Goal: Task Accomplishment & Management: Use online tool/utility

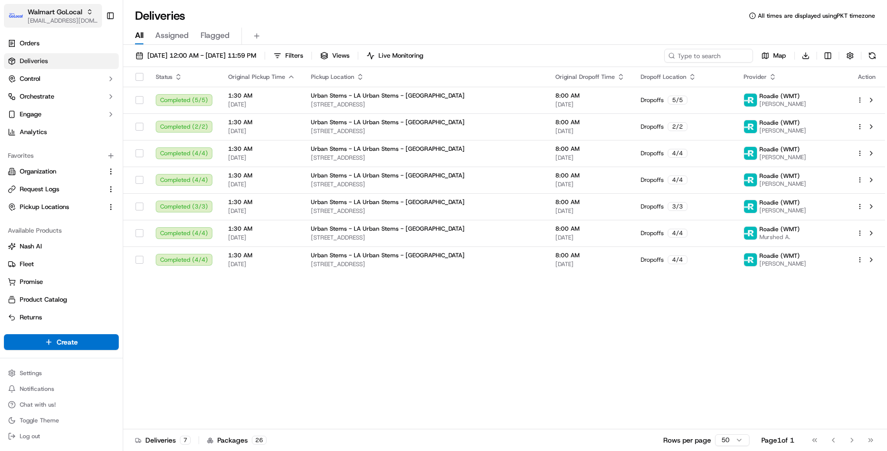
click at [53, 11] on span "Walmart GoLocal" at bounding box center [55, 12] width 55 height 10
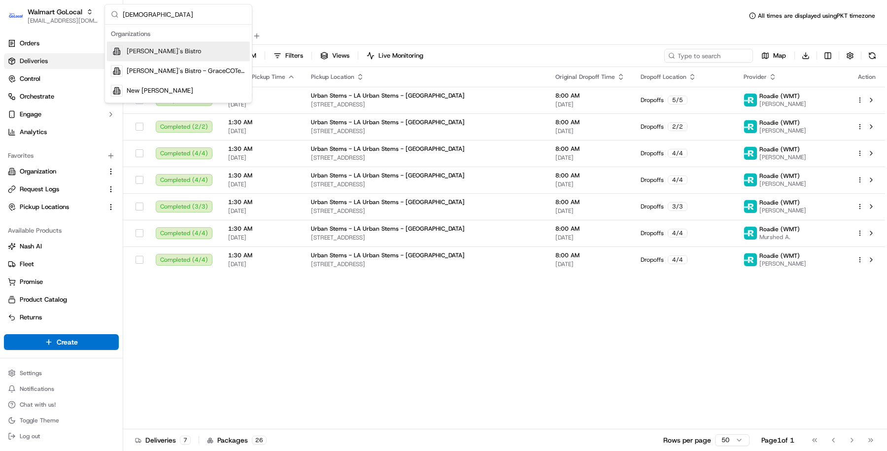
type input "kisha"
click at [172, 56] on div "Kisha's Bistro" at bounding box center [178, 51] width 143 height 20
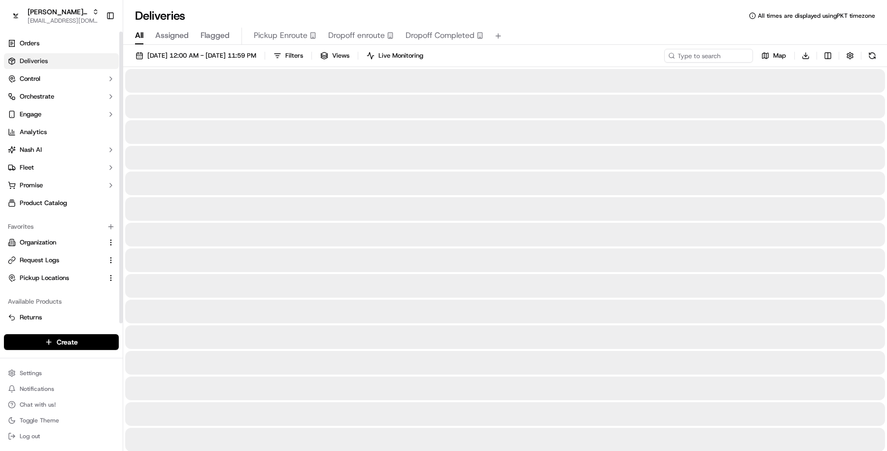
click at [74, 57] on link "Deliveries" at bounding box center [61, 61] width 115 height 16
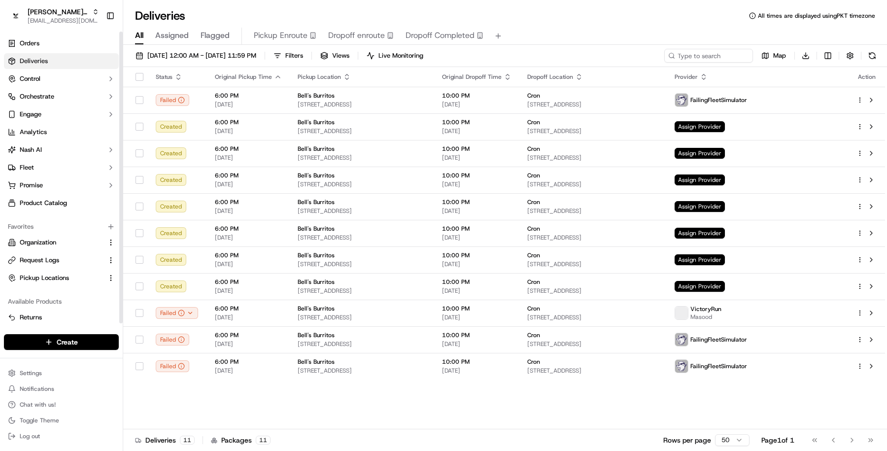
click at [74, 57] on link "Deliveries" at bounding box center [61, 61] width 115 height 16
click at [71, 98] on button "Orchestrate" at bounding box center [61, 97] width 115 height 16
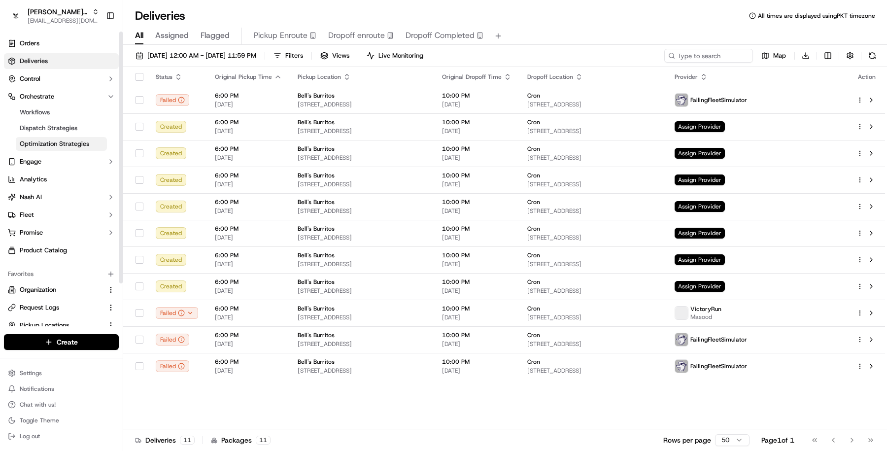
click at [68, 146] on span "Optimization Strategies" at bounding box center [54, 143] width 69 height 9
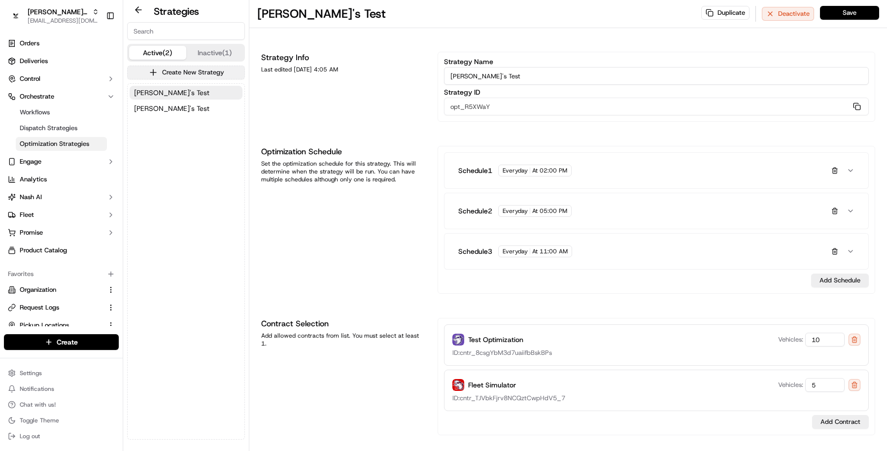
click at [196, 71] on button "Create New Strategy" at bounding box center [186, 73] width 118 height 14
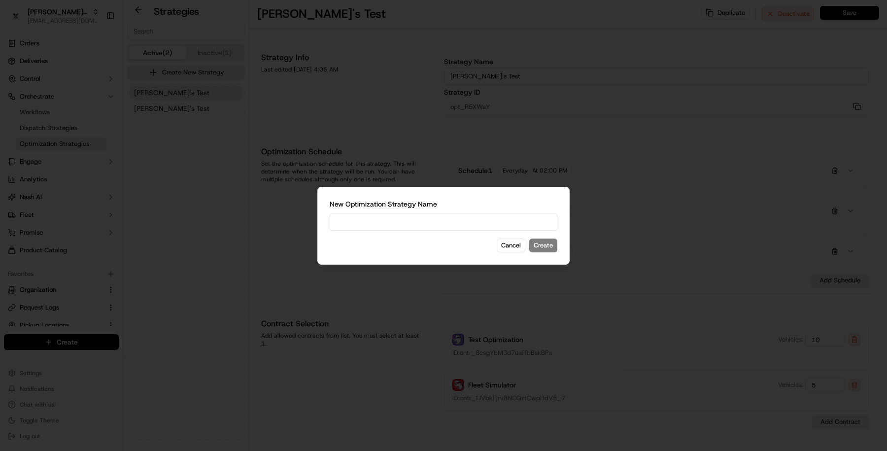
click at [358, 220] on input at bounding box center [444, 222] width 228 height 18
type input "NYC AM"
click at [549, 246] on button "Create" at bounding box center [543, 246] width 28 height 14
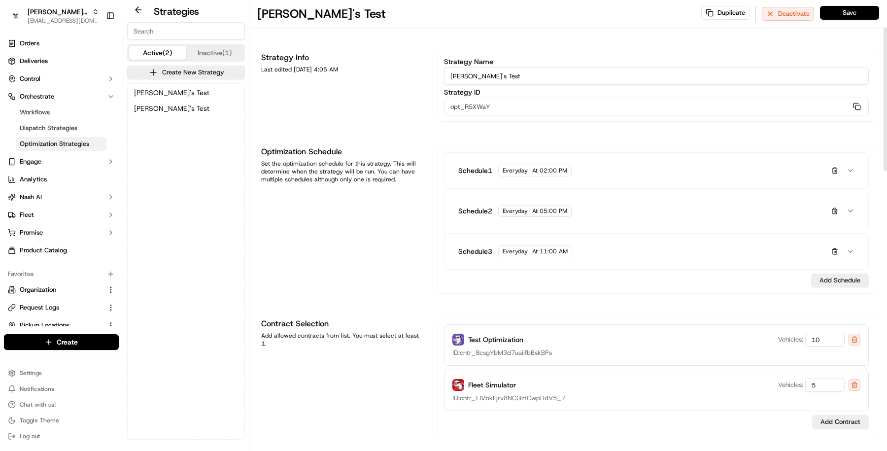
type input "NYC AM"
type input "opt_W7wEFV"
type input "0"
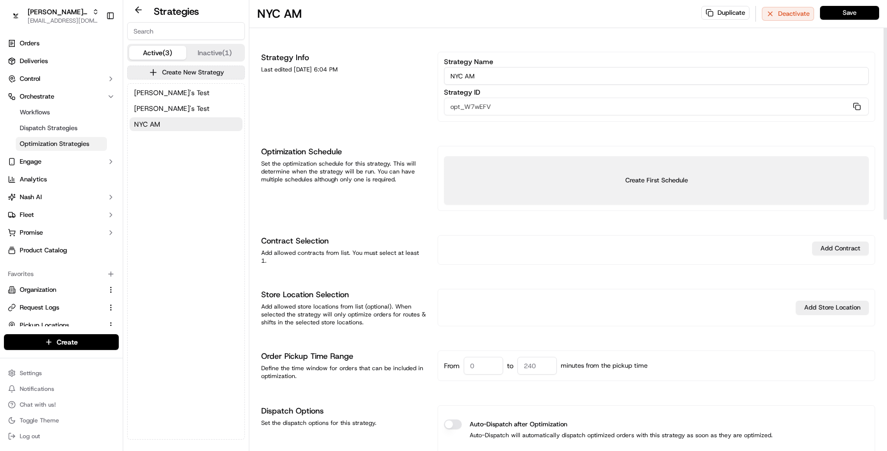
click at [675, 182] on button "Create First Schedule" at bounding box center [656, 180] width 425 height 48
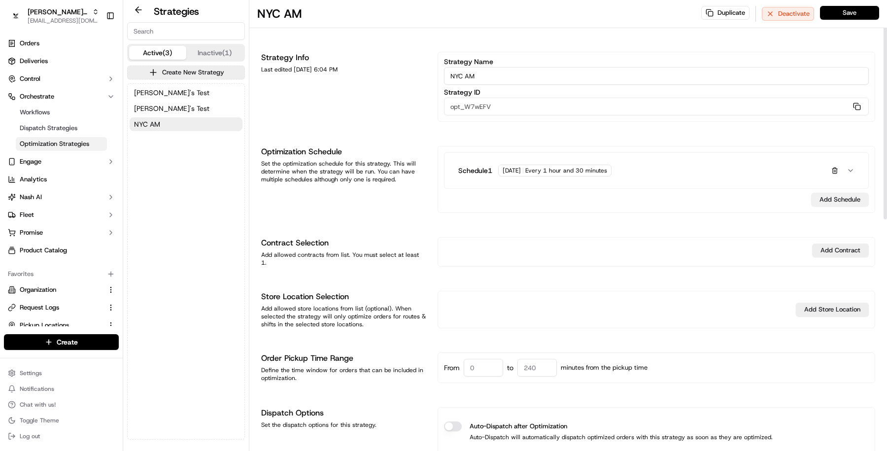
click at [838, 193] on button "Add Schedule" at bounding box center [840, 200] width 58 height 14
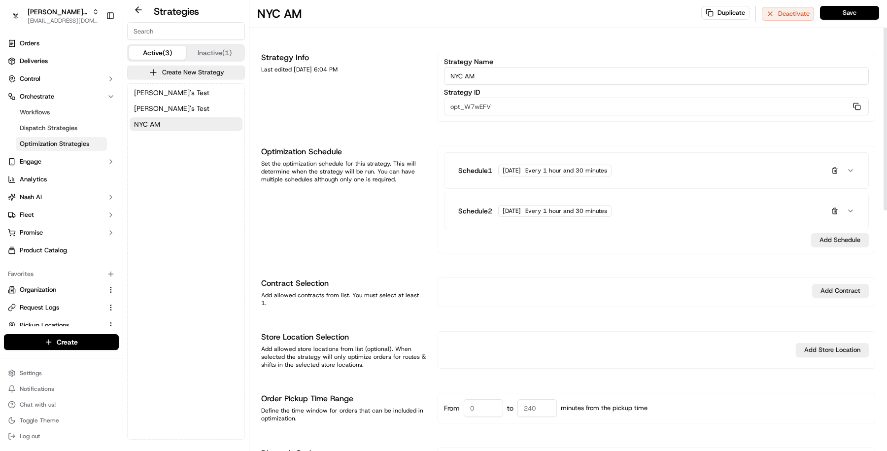
click at [623, 163] on button "Schedule 1 Monday Every 1 hour and 30 minutes" at bounding box center [656, 171] width 412 height 28
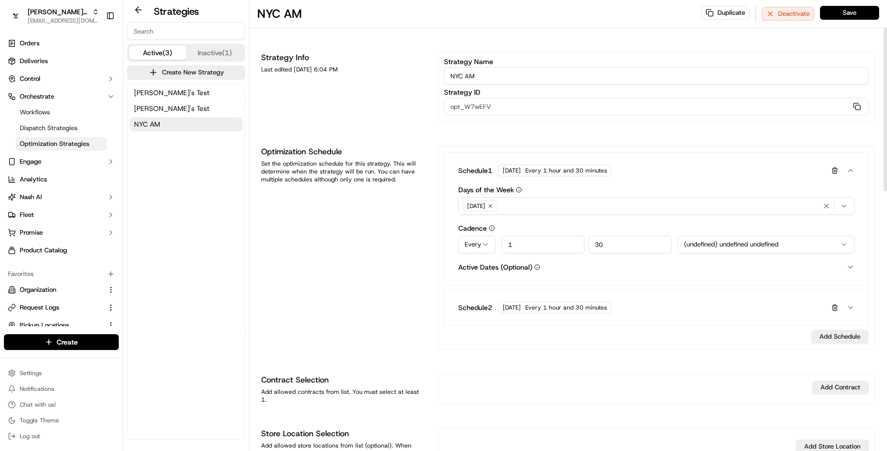
click at [541, 205] on div "Monday" at bounding box center [656, 206] width 391 height 15
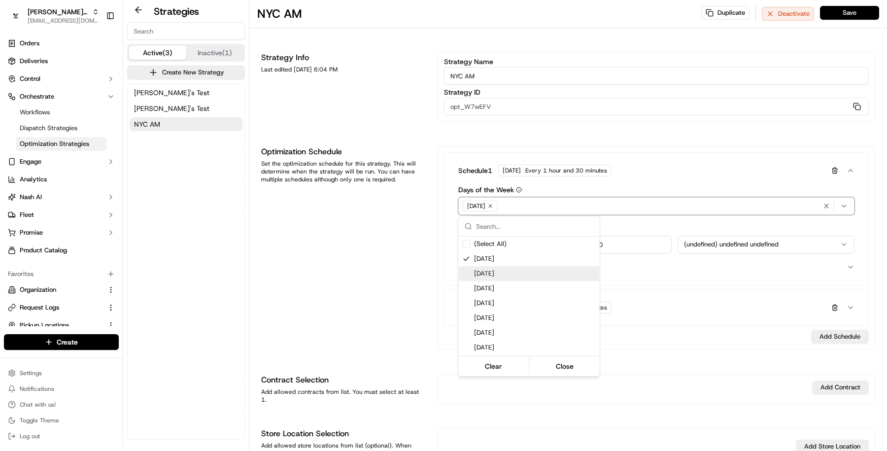
click at [503, 269] on span "Tuesday" at bounding box center [534, 273] width 121 height 9
click at [503, 306] on span "Thursday" at bounding box center [534, 303] width 121 height 9
click at [505, 285] on span "Wednesday" at bounding box center [534, 288] width 121 height 9
click at [504, 318] on span "Friday" at bounding box center [534, 317] width 121 height 9
click at [378, 304] on html "Kisha's Bistro masood@usenash.com Toggle Sidebar Orders Deliveries Control Orch…" at bounding box center [443, 225] width 887 height 451
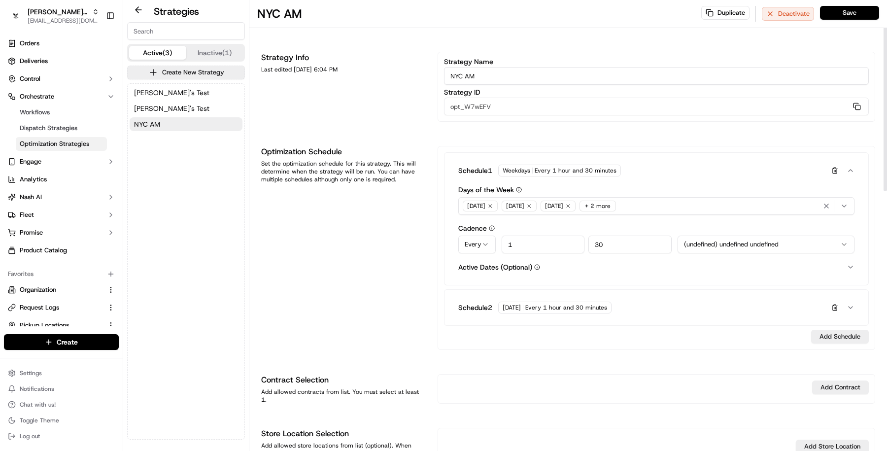
click at [479, 246] on html "Kisha's Bistro masood@usenash.com Toggle Sidebar Orders Deliveries Control Orch…" at bounding box center [443, 225] width 887 height 451
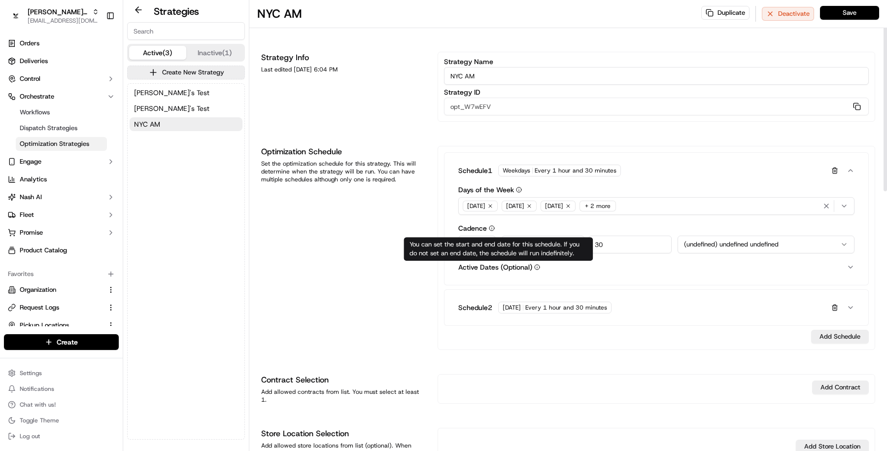
click at [475, 244] on div "You can set the start and end date for this schedule. If you do not set an end …" at bounding box center [498, 249] width 189 height 24
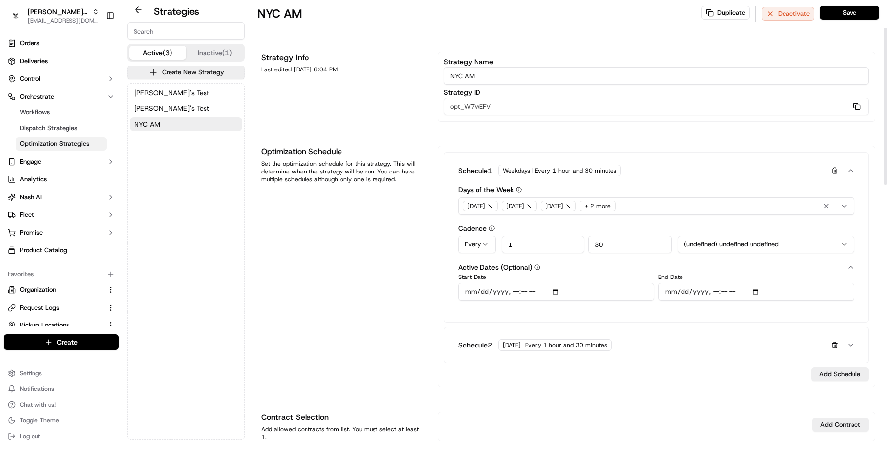
click at [488, 241] on html "Kisha's Bistro masood@usenash.com Toggle Sidebar Orders Deliveries Control Orch…" at bounding box center [443, 225] width 887 height 451
select select "set"
click at [415, 279] on div "Optimization Schedule Set the optimization schedule for this strategy. This wil…" at bounding box center [343, 266] width 165 height 241
click at [507, 251] on input "00:00" at bounding box center [578, 245] width 175 height 18
type input "11:00"
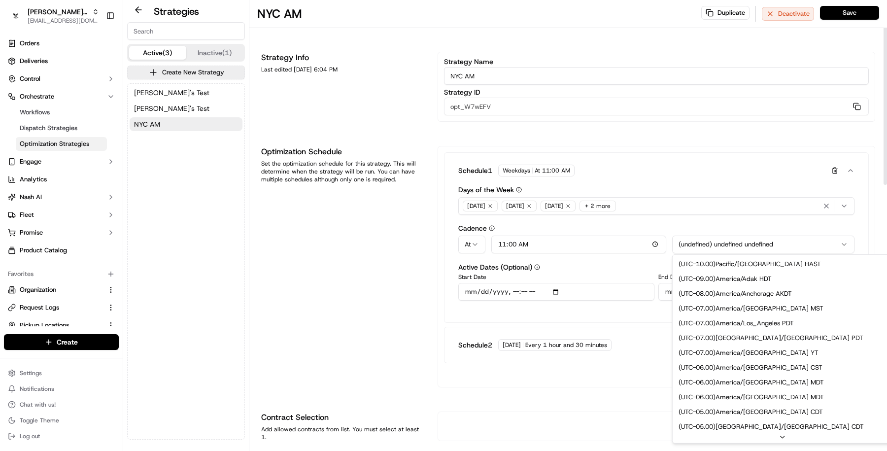
click at [722, 245] on html "Kisha's Bistro masood@usenash.com Toggle Sidebar Orders Deliveries Control Orch…" at bounding box center [443, 225] width 887 height 451
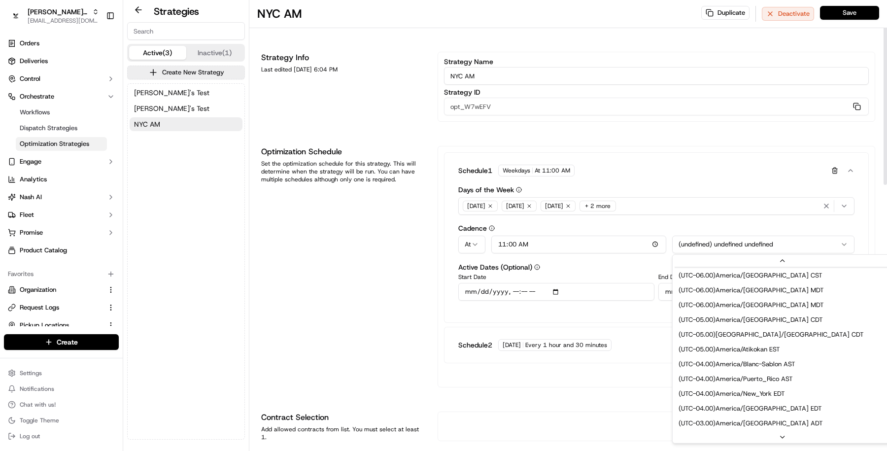
scroll to position [112, 0]
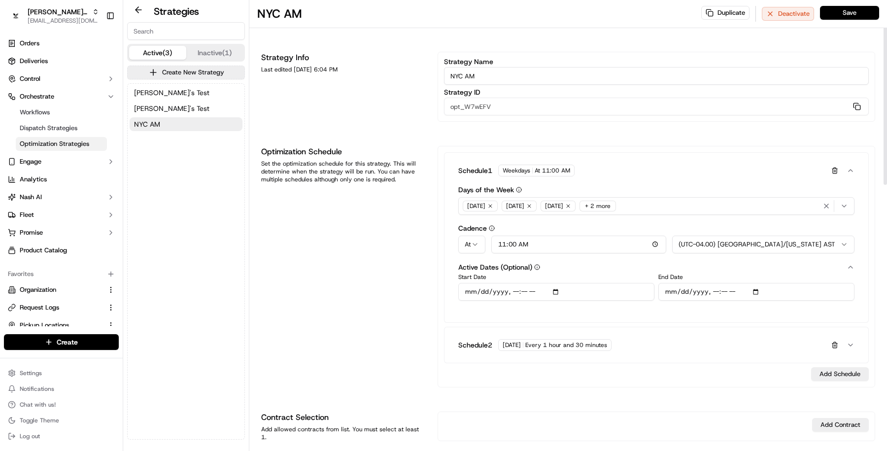
click at [757, 233] on div "Cadence At At Every 11:00 (UTC-04.00) America/Puerto Rico AST (UTC-10.00) Pacif…" at bounding box center [656, 239] width 396 height 29
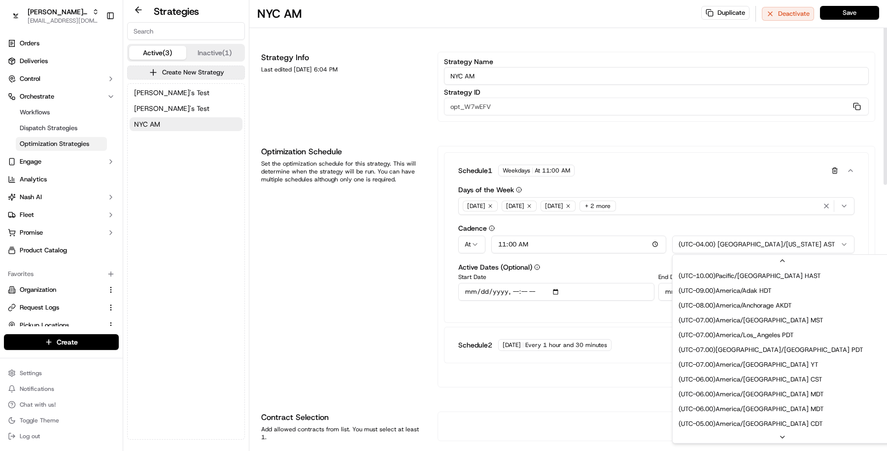
click at [757, 237] on html "Kisha's Bistro masood@usenash.com Toggle Sidebar Orders Deliveries Control Orch…" at bounding box center [443, 225] width 887 height 451
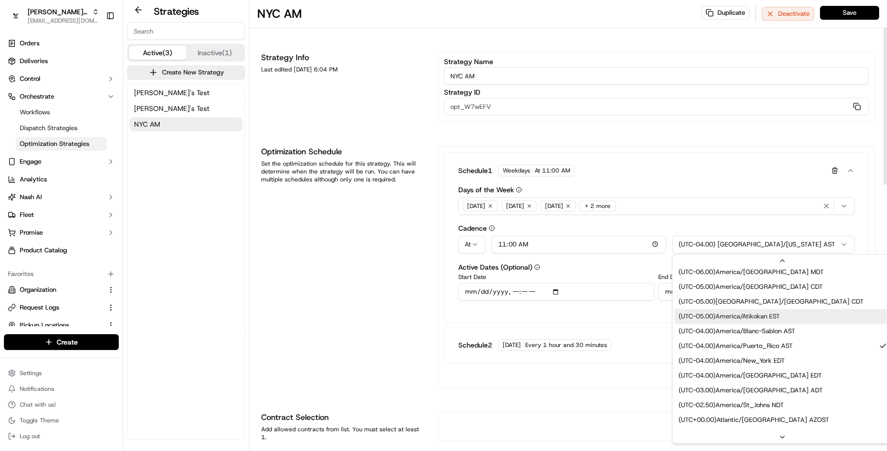
scroll to position [138, 0]
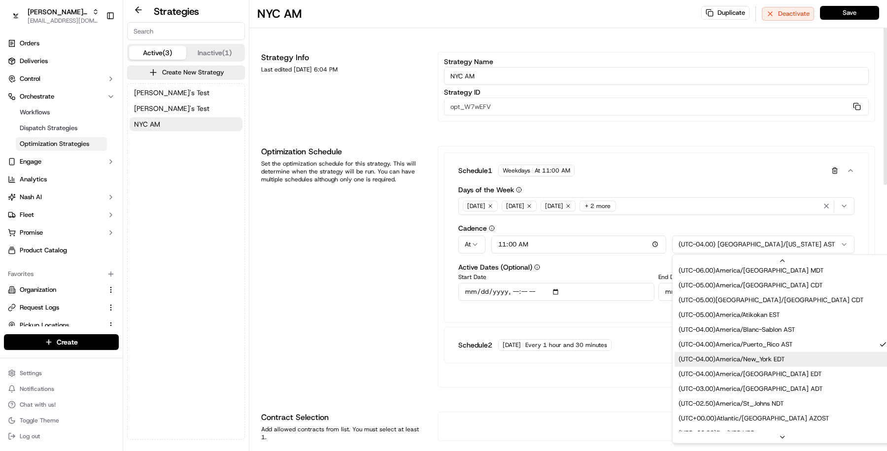
select select "America/New_York"
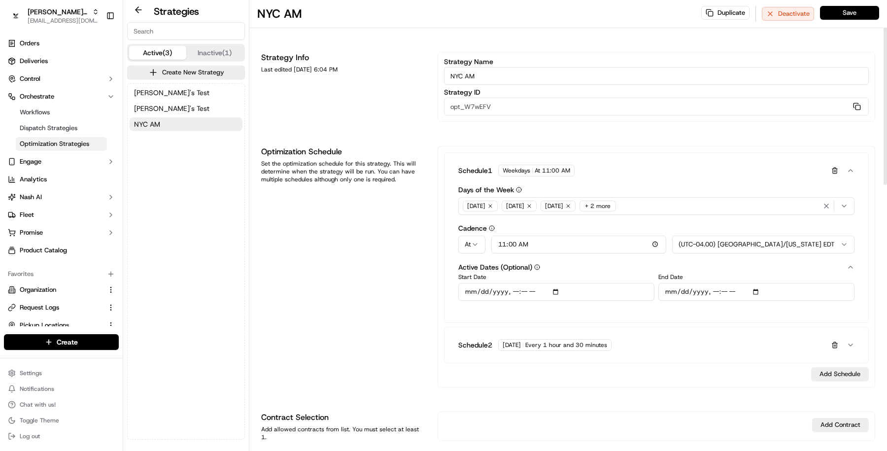
click at [603, 270] on button "Active Dates (Optional)" at bounding box center [656, 268] width 396 height 10
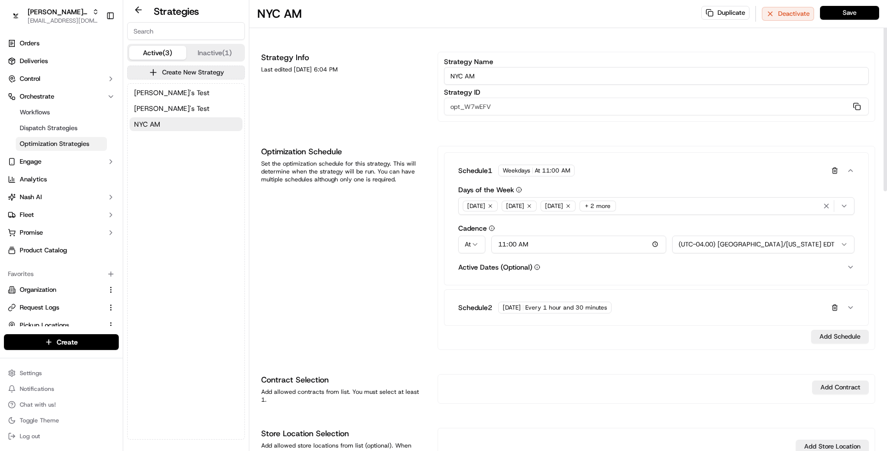
click at [639, 299] on button "Schedule 2 Monday Every 1 hour and 30 minutes" at bounding box center [656, 308] width 412 height 28
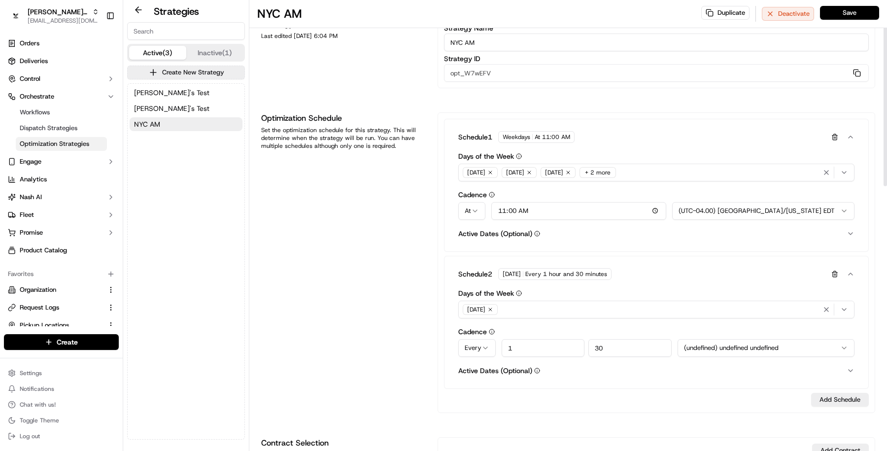
scroll to position [35, 0]
click at [474, 344] on html "Kisha's Bistro masood@usenash.com Toggle Sidebar Orders Deliveries Control Orch…" at bounding box center [443, 225] width 887 height 451
select select "set"
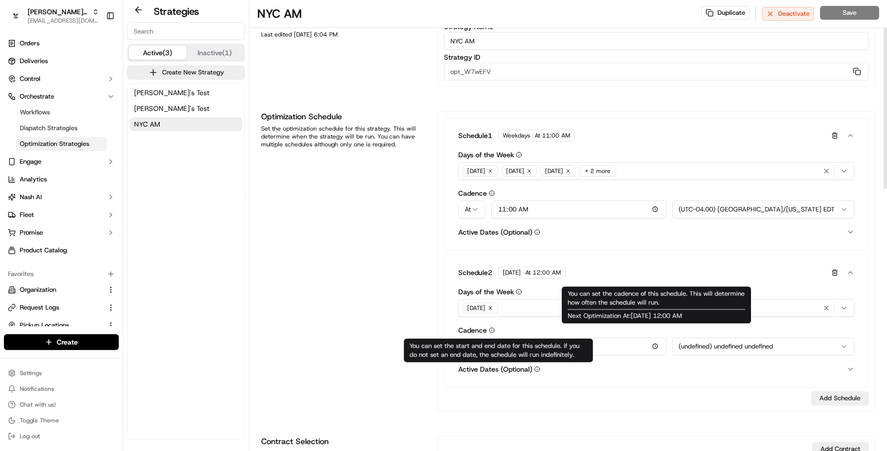
click at [581, 319] on span "Next Optimization At: 09/29/2025 12:00 AM" at bounding box center [656, 315] width 177 height 9
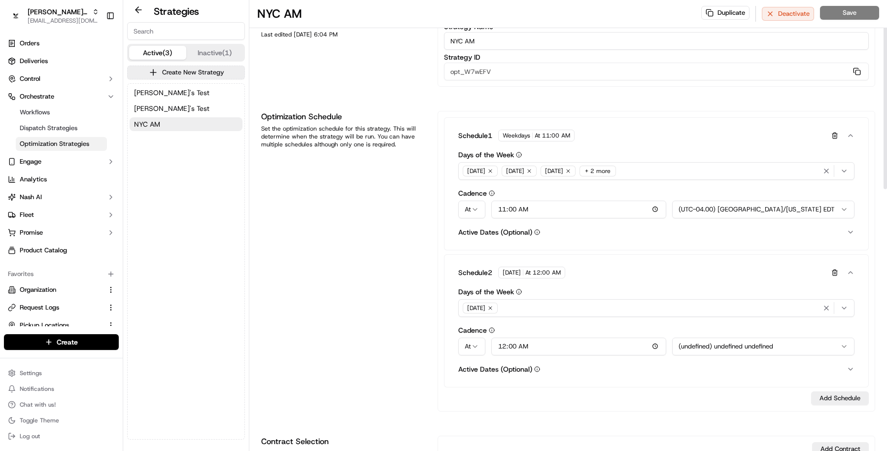
click at [517, 344] on input "00:00" at bounding box center [578, 347] width 175 height 18
type input "11:30"
click at [684, 346] on html "Kisha's Bistro masood@usenash.com Toggle Sidebar Orders Deliveries Control Orch…" at bounding box center [443, 225] width 887 height 451
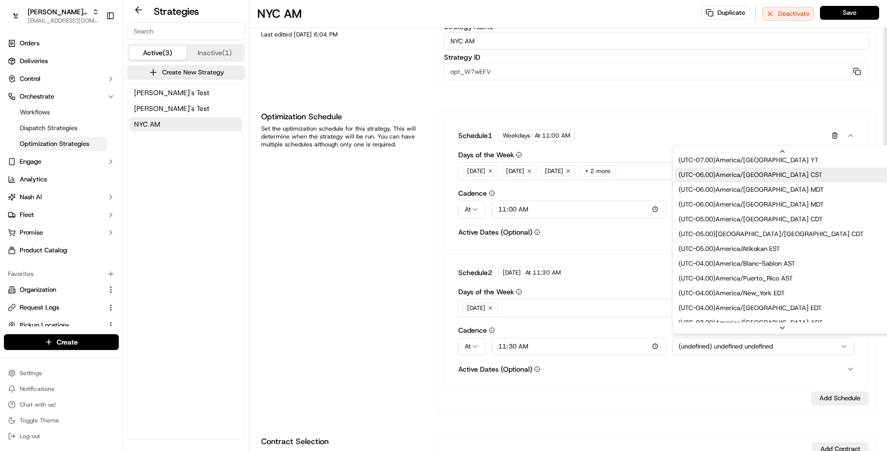
scroll to position [99, 0]
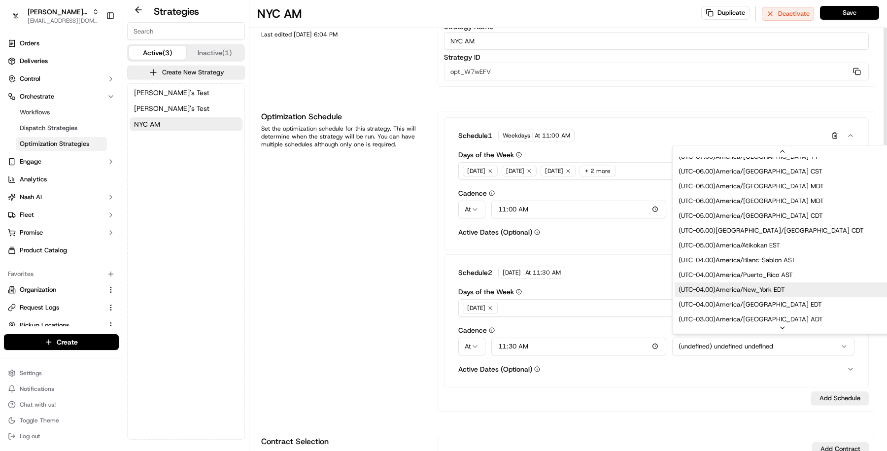
select select "America/New_York"
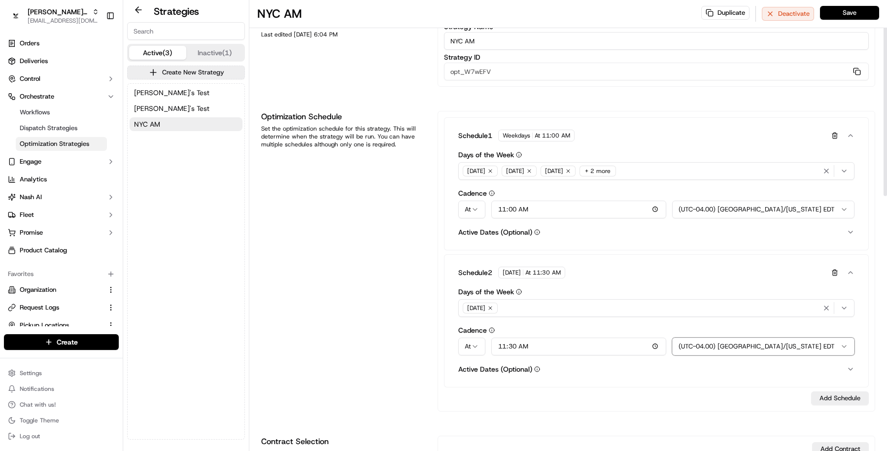
scroll to position [55, 0]
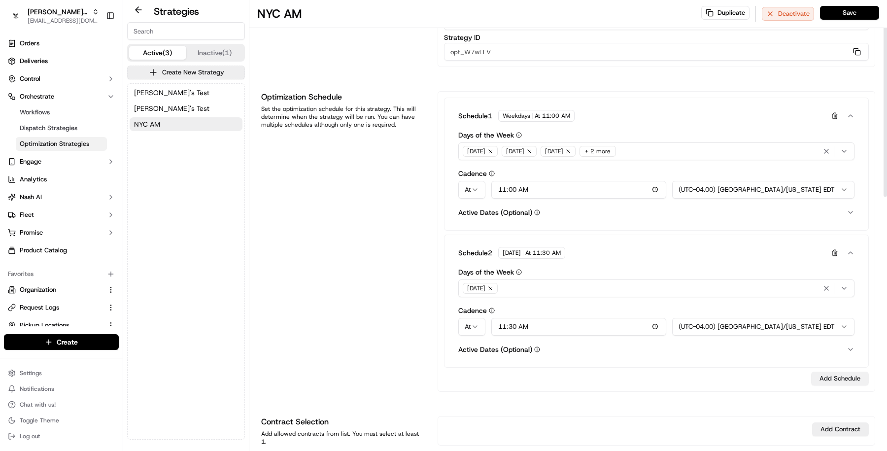
click at [845, 380] on button "Add Schedule" at bounding box center [840, 379] width 58 height 14
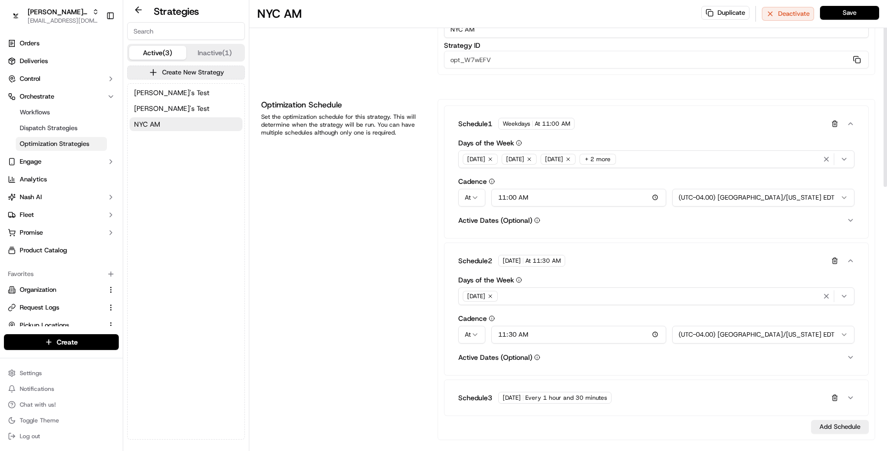
scroll to position [46, 0]
click at [555, 293] on div "Monday" at bounding box center [656, 297] width 391 height 15
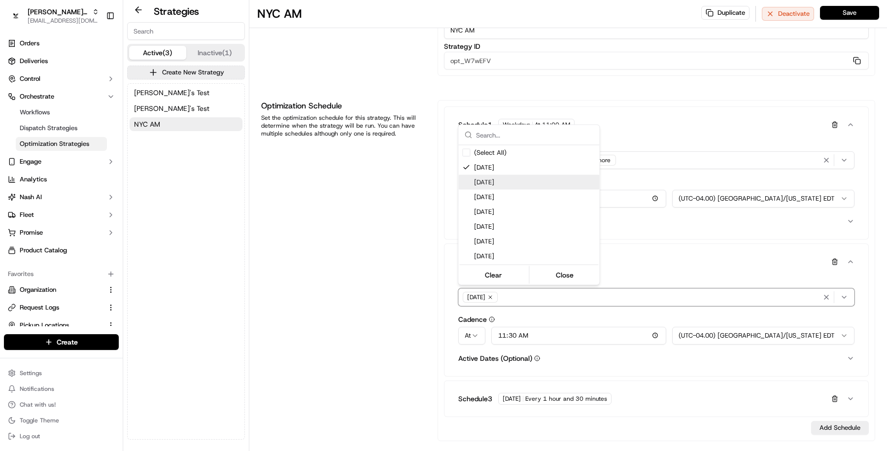
click at [518, 180] on span "Tuesday" at bounding box center [534, 182] width 121 height 9
click at [518, 197] on span "Wednesday" at bounding box center [534, 197] width 121 height 9
click at [518, 219] on div "Friday" at bounding box center [528, 226] width 141 height 15
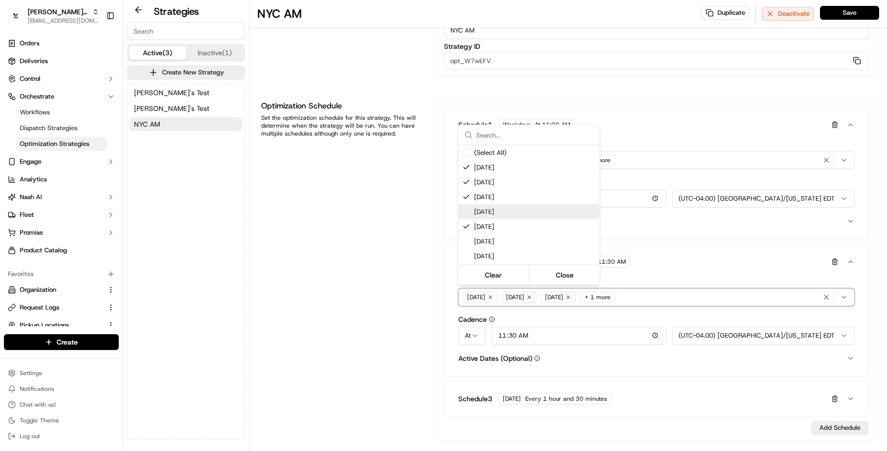
click at [518, 206] on div "Thursday" at bounding box center [528, 212] width 141 height 15
click at [401, 287] on html "Kisha's Bistro masood@usenash.com Toggle Sidebar Orders Deliveries Control Orch…" at bounding box center [443, 225] width 887 height 451
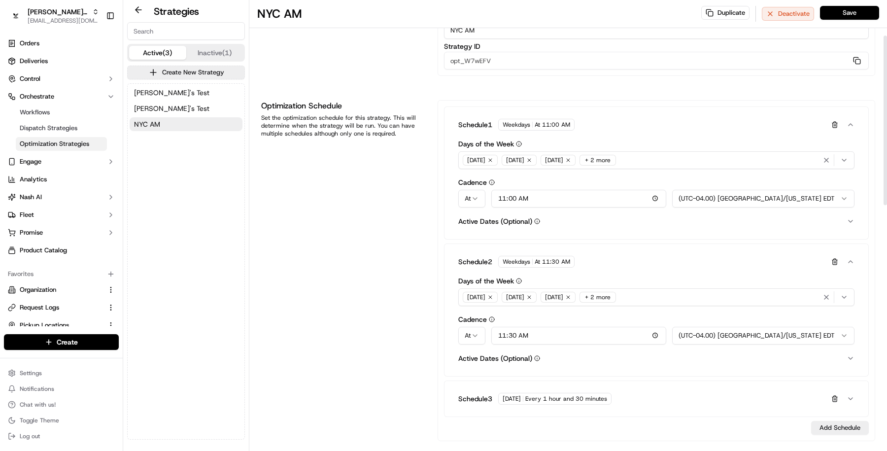
scroll to position [126, 0]
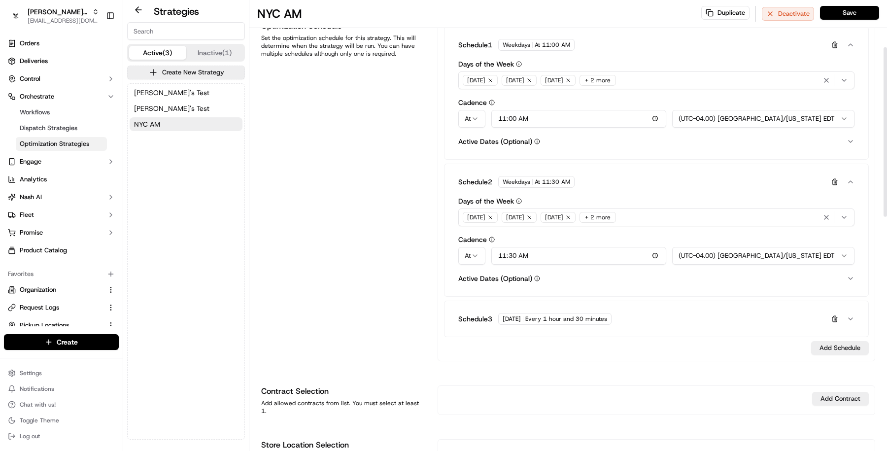
click at [579, 319] on span "Every 1 hour and 30 minutes" at bounding box center [566, 319] width 82 height 8
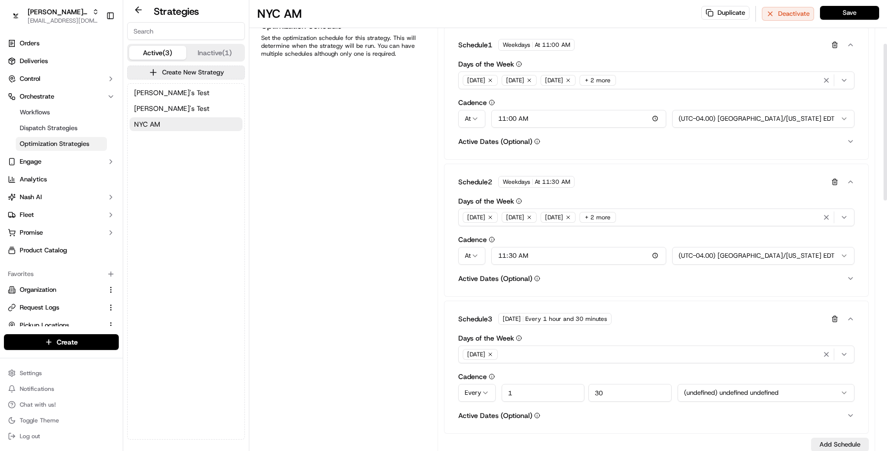
click at [576, 321] on div "Monday Every 1 hour and 30 minutes" at bounding box center [554, 319] width 113 height 12
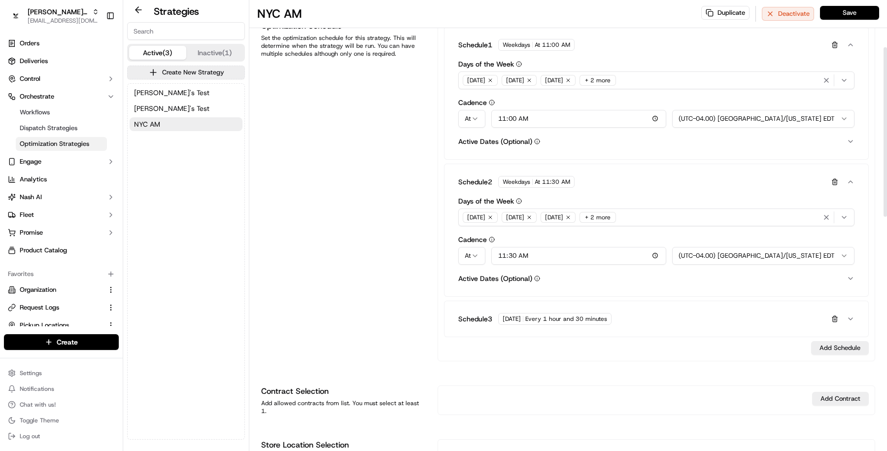
click at [576, 321] on span "Every 1 hour and 30 minutes" at bounding box center [566, 319] width 82 height 8
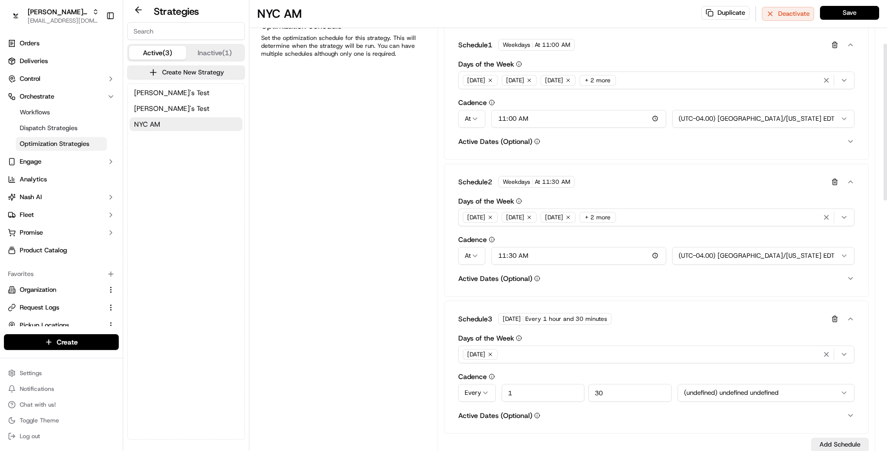
click at [612, 345] on button "Monday" at bounding box center [656, 354] width 396 height 18
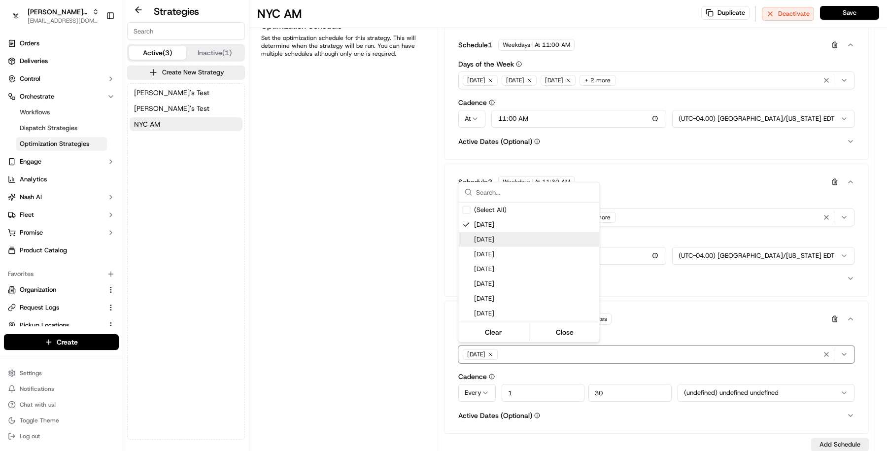
click at [541, 238] on span "Tuesday" at bounding box center [534, 239] width 121 height 9
click at [541, 258] on span "Wednesday" at bounding box center [534, 254] width 121 height 9
click at [541, 273] on span "Thursday" at bounding box center [534, 269] width 121 height 9
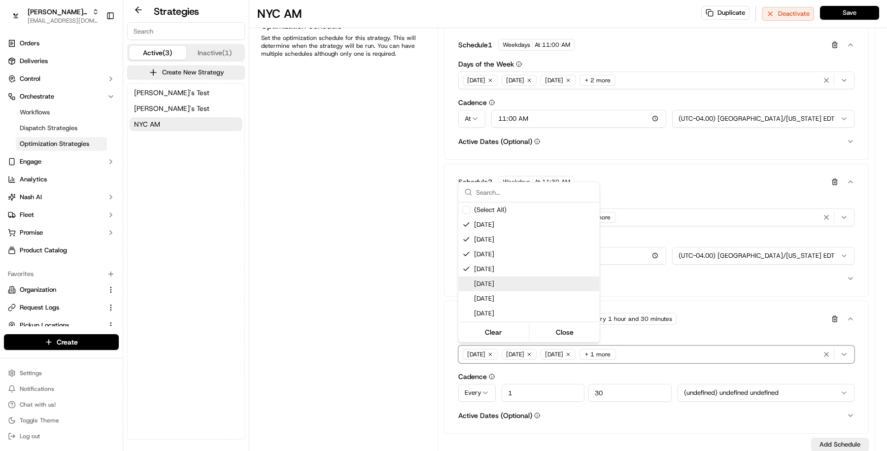
click at [541, 279] on span "Friday" at bounding box center [534, 283] width 121 height 9
click at [426, 333] on html "Kisha's Bistro masood@usenash.com Toggle Sidebar Orders Deliveries Control Orch…" at bounding box center [443, 225] width 887 height 451
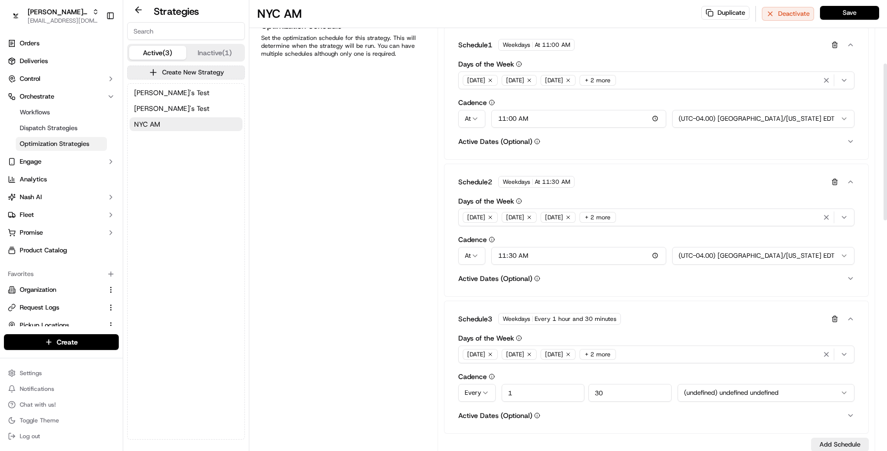
scroll to position [205, 0]
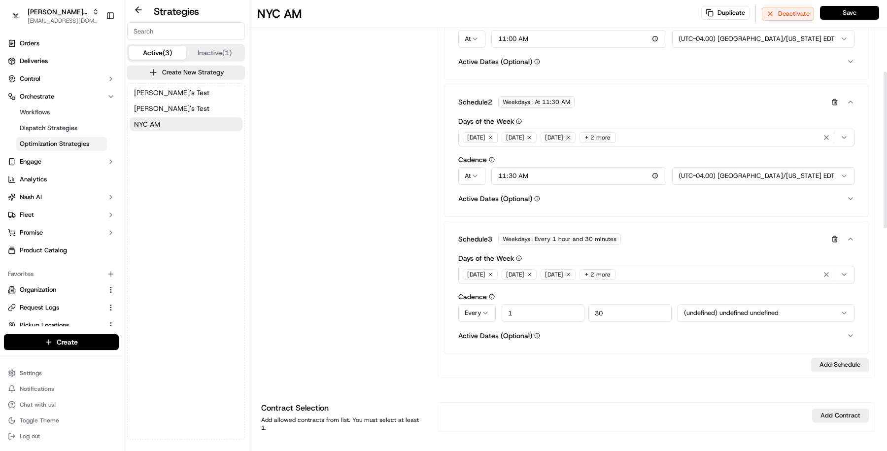
click at [483, 310] on html "Kisha's Bistro masood@usenash.com Toggle Sidebar Orders Deliveries Control Orch…" at bounding box center [443, 225] width 887 height 451
select select "set"
click at [527, 313] on input "00:00" at bounding box center [578, 313] width 175 height 18
type input "12:00"
click at [720, 319] on html "Kisha's Bistro masood@usenash.com Toggle Sidebar Orders Deliveries Control Orch…" at bounding box center [443, 225] width 887 height 451
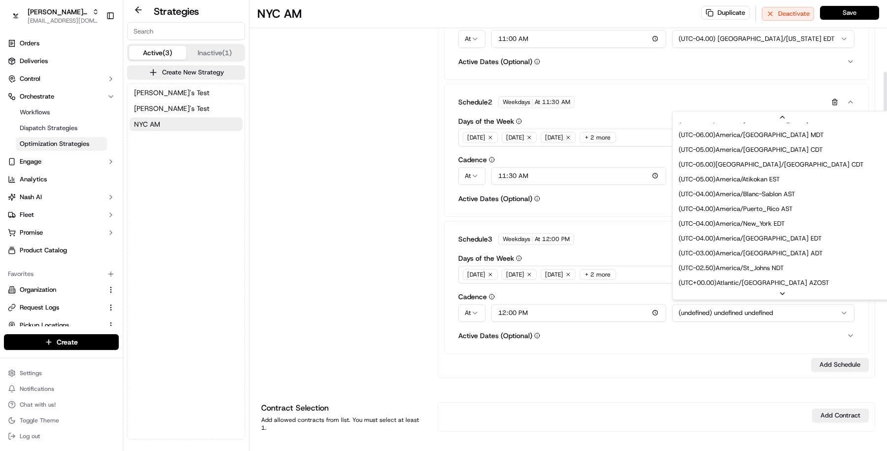
scroll to position [132, 0]
select select "America/New_York"
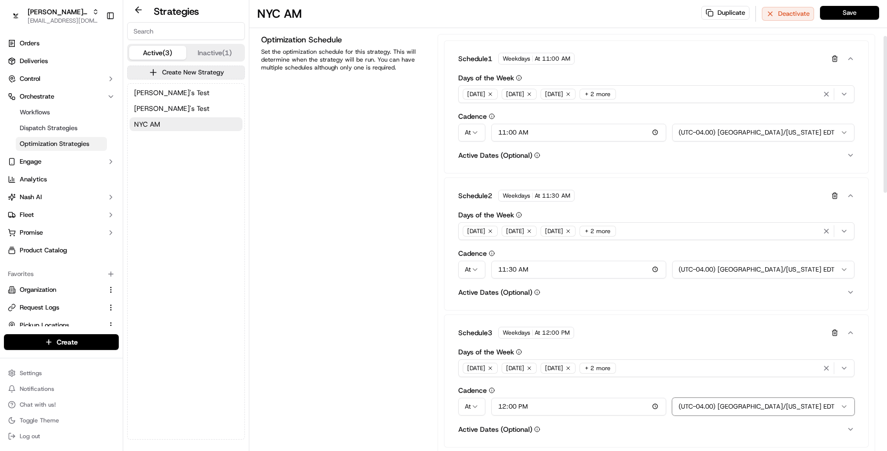
scroll to position [103, 0]
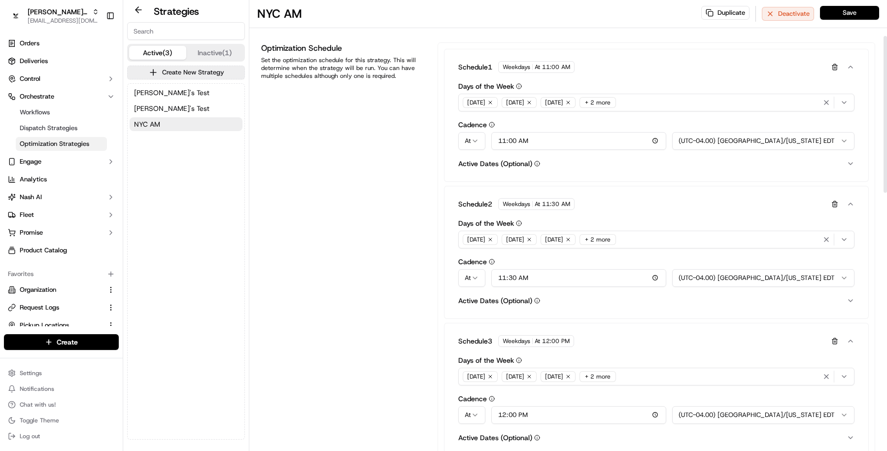
click at [850, 60] on button "Schedule 1 Weekdays At 11:00 AM" at bounding box center [656, 67] width 412 height 28
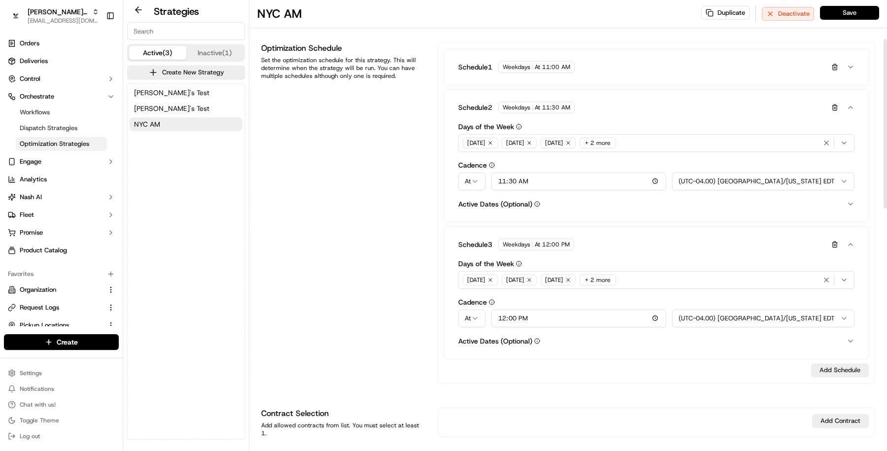
click at [851, 102] on button "Schedule 2 Weekdays At 11:30 AM" at bounding box center [656, 108] width 412 height 28
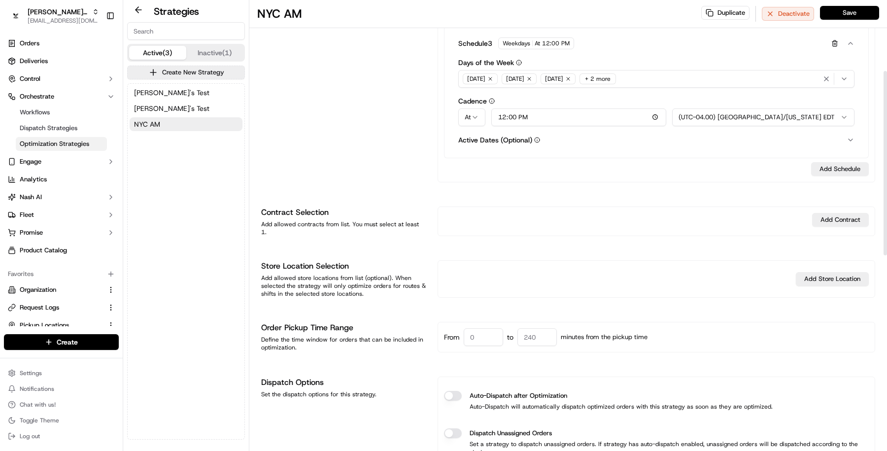
scroll to position [255, 0]
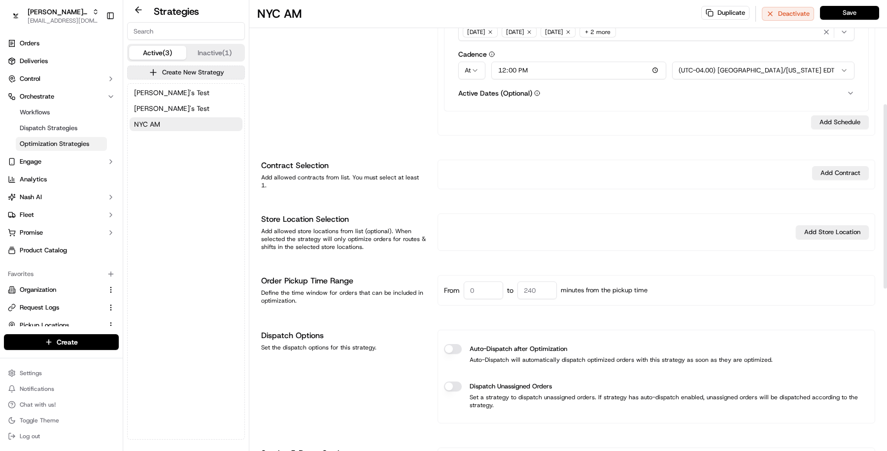
click at [528, 282] on input at bounding box center [536, 290] width 39 height 18
type input "240"
click at [415, 391] on div "Dispatch Options Set the dispatch options for this strategy." at bounding box center [343, 377] width 165 height 94
click at [449, 344] on button "Auto-Dispatch after Optimization" at bounding box center [453, 349] width 18 height 10
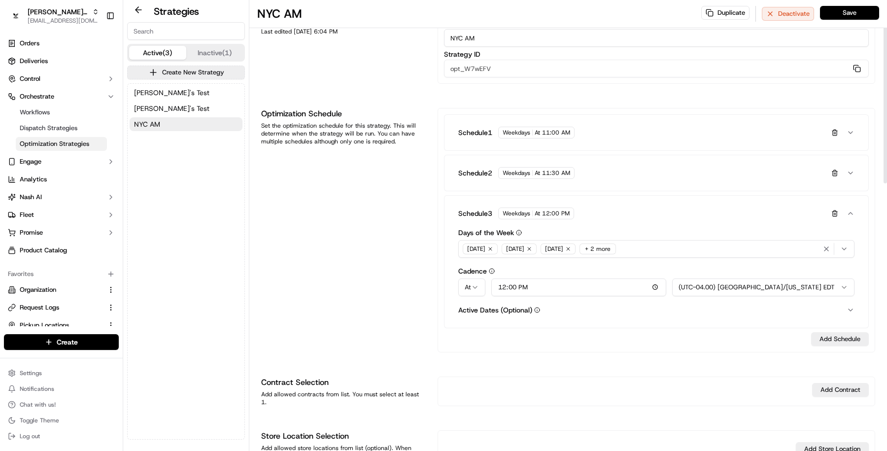
scroll to position [0, 0]
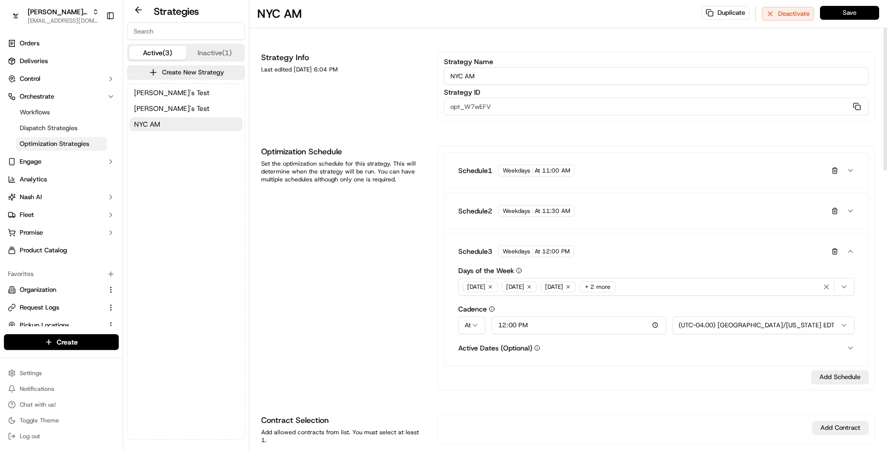
click at [847, 18] on button "Save" at bounding box center [849, 13] width 59 height 14
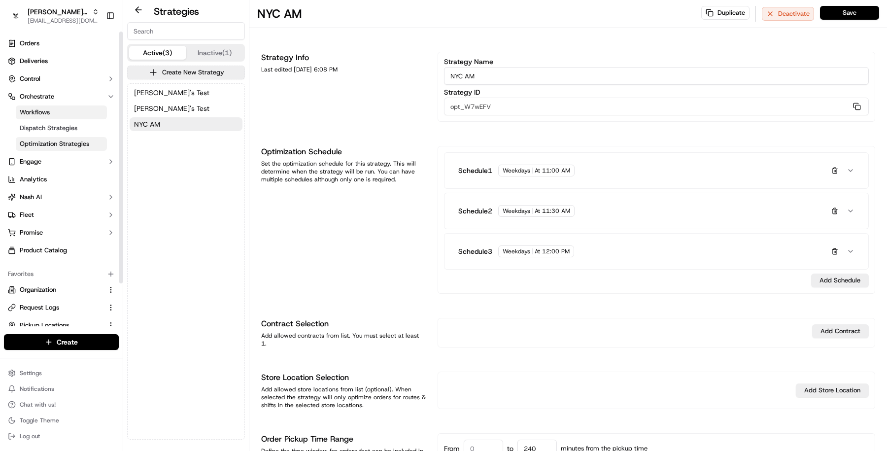
click at [65, 111] on link "Workflows" at bounding box center [61, 112] width 91 height 14
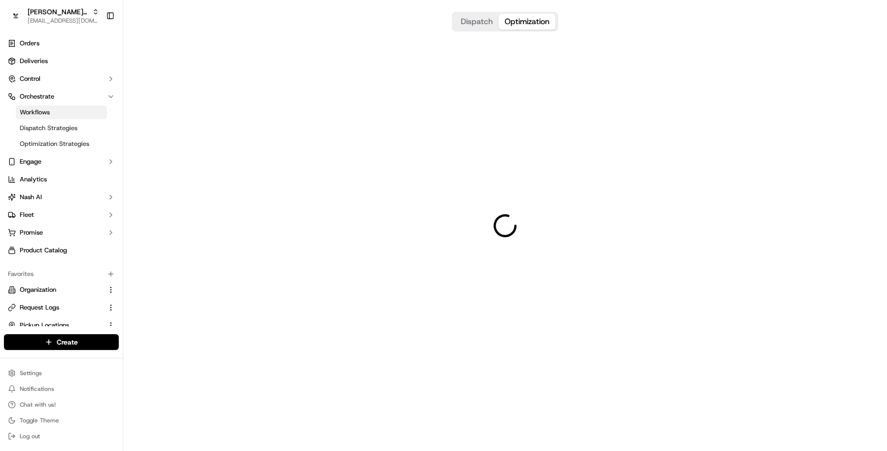
click at [542, 24] on button "Optimization" at bounding box center [527, 22] width 57 height 16
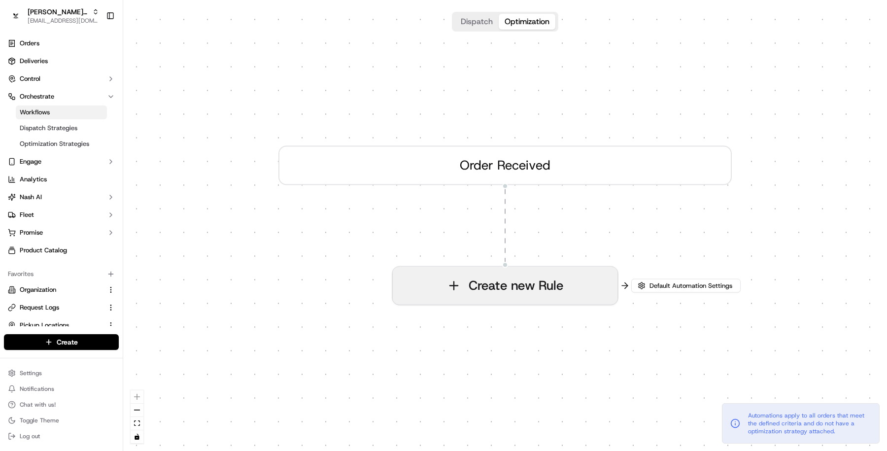
click at [523, 295] on button "Create new Rule" at bounding box center [505, 285] width 225 height 37
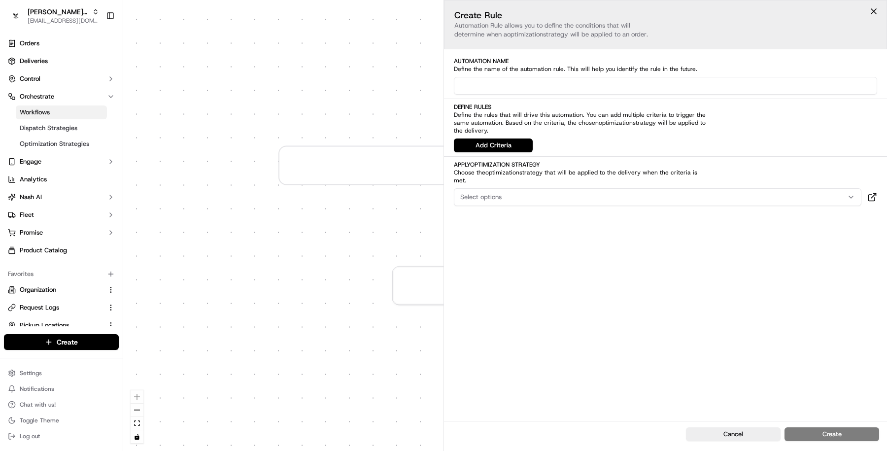
click at [548, 92] on input at bounding box center [665, 86] width 423 height 18
type input "NYC AM"
click at [497, 150] on button "Add Criteria" at bounding box center [493, 145] width 79 height 14
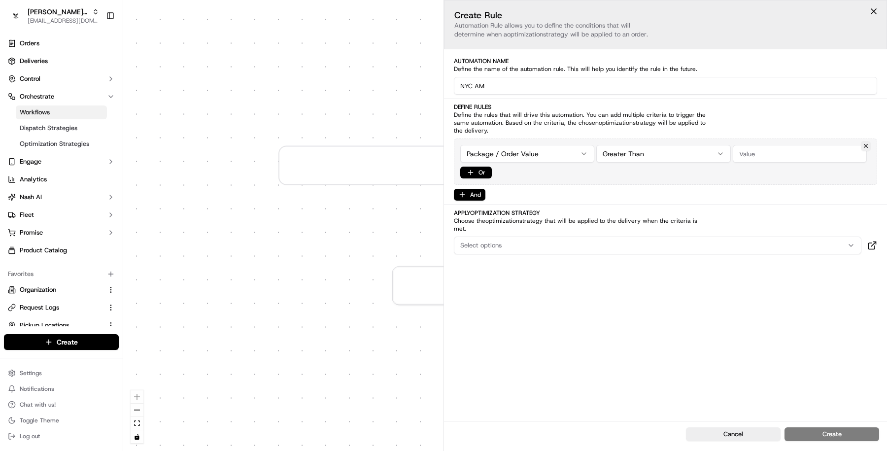
click at [542, 159] on div "0 Order Received Create new Rule Default Automation Settings Automations apply …" at bounding box center [505, 225] width 764 height 451
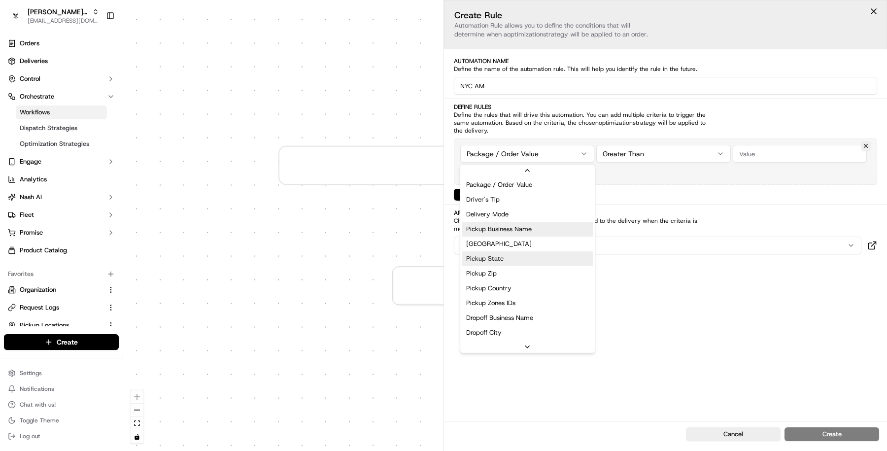
scroll to position [1, 0]
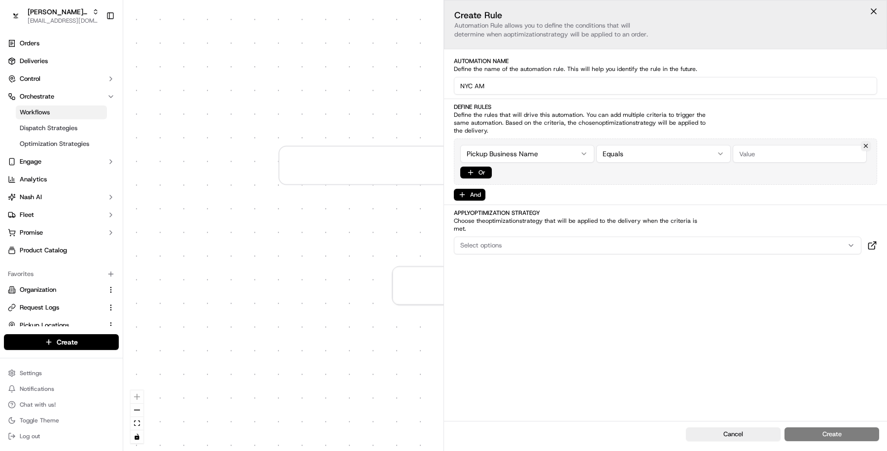
click at [740, 159] on input "string" at bounding box center [800, 154] width 134 height 18
paste input "New York Alto Pharmacy"
type input "New York Alto Pharmacy"
click at [473, 196] on button "And" at bounding box center [470, 195] width 32 height 12
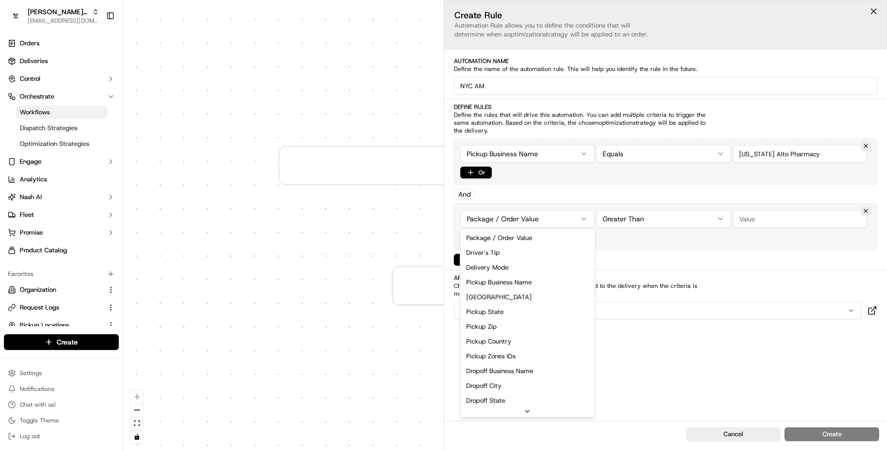
click at [524, 221] on html "Kisha's Bistro masood@usenash.com Toggle Sidebar Orders Deliveries Control Orch…" at bounding box center [443, 225] width 887 height 451
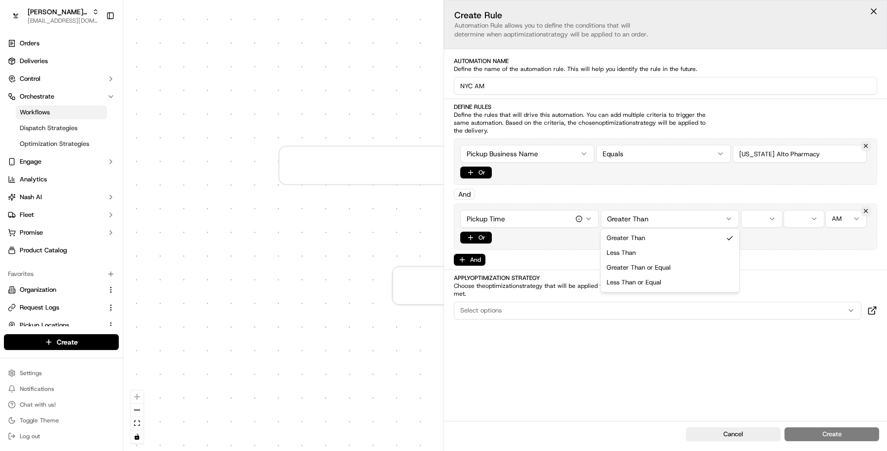
click at [666, 219] on html "Kisha's Bistro masood@usenash.com Toggle Sidebar Orders Deliveries Control Orch…" at bounding box center [443, 225] width 887 height 451
click at [769, 222] on html "Kisha's Bistro masood@usenash.com Toggle Sidebar Orders Deliveries Control Orch…" at bounding box center [443, 225] width 887 height 451
click at [797, 221] on html "Kisha's Bistro masood@usenash.com Toggle Sidebar Orders Deliveries Control Orch…" at bounding box center [443, 225] width 887 height 451
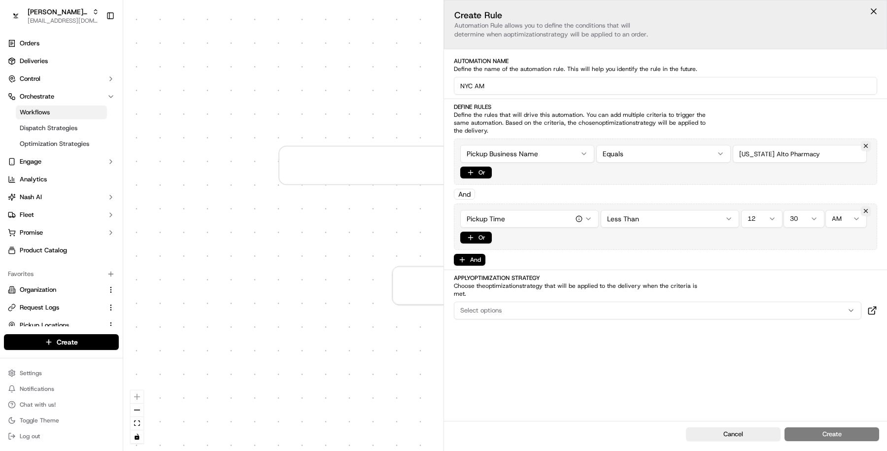
click at [835, 224] on html "Kisha's Bistro masood@usenash.com Toggle Sidebar Orders Deliveries Control Orch…" at bounding box center [443, 225] width 887 height 451
click at [835, 216] on html "Kisha's Bistro masood@usenash.com Toggle Sidebar Orders Deliveries Control Orch…" at bounding box center [443, 225] width 887 height 451
click at [558, 285] on span "Choose the optimization strategy that will be applied to the delivery when the …" at bounding box center [581, 290] width 254 height 16
click at [558, 306] on div "Select options" at bounding box center [657, 310] width 403 height 9
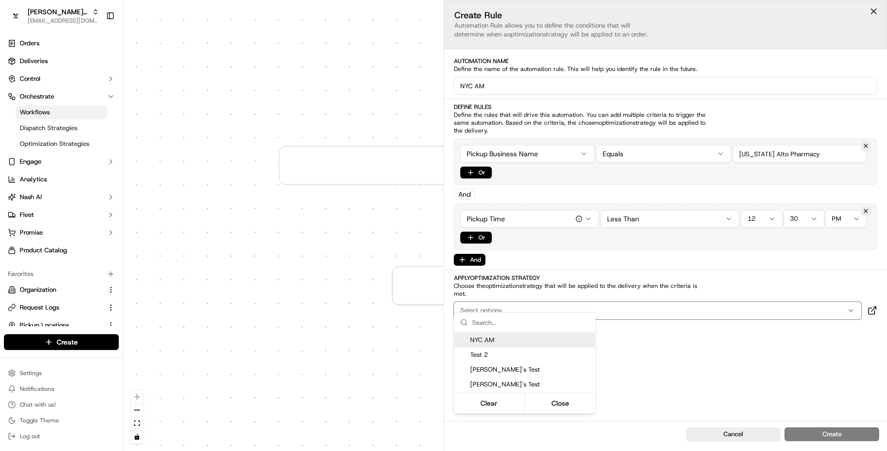
click at [541, 338] on span "NYC AM" at bounding box center [530, 340] width 121 height 9
click at [671, 354] on html "Kisha's Bistro masood@usenash.com Toggle Sidebar Orders Deliveries Control Orch…" at bounding box center [443, 225] width 887 height 451
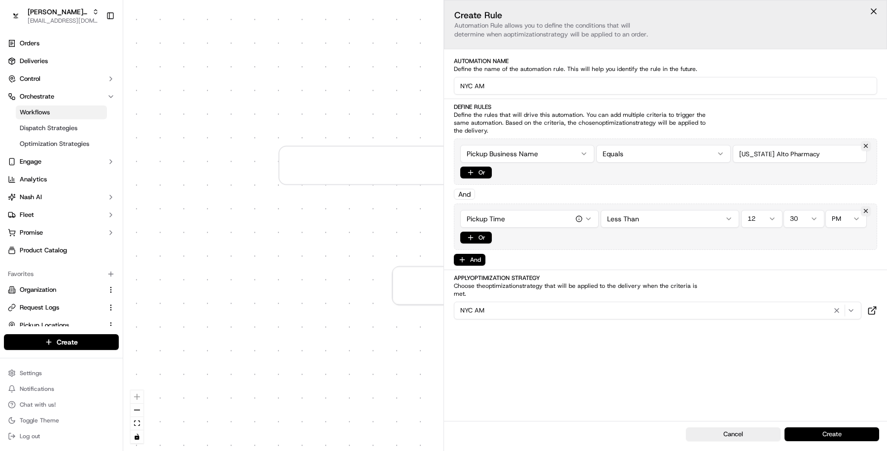
click at [831, 432] on button "Create" at bounding box center [832, 434] width 95 height 14
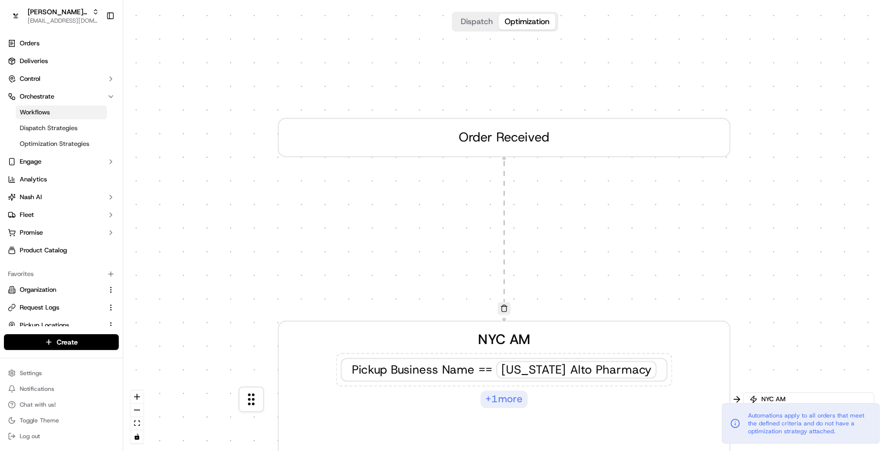
drag, startPoint x: 739, startPoint y: 307, endPoint x: 743, endPoint y: 195, distance: 111.5
click at [743, 195] on div "0 0 Order Received NYC AM Pickup Business Name == New York Alto Pharmacy + 1 mo…" at bounding box center [505, 225] width 764 height 451
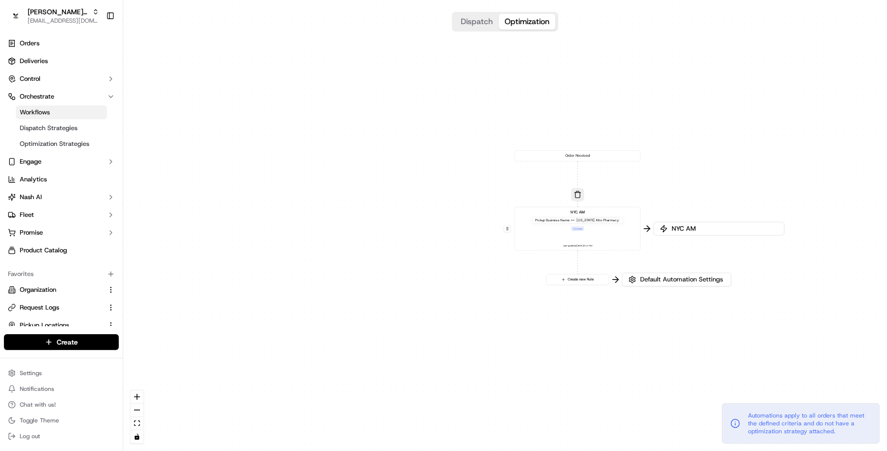
drag, startPoint x: 572, startPoint y: 328, endPoint x: 462, endPoint y: 326, distance: 109.9
click at [463, 327] on div "0 0 Order Received NYC AM Pickup Business Name == New York Alto Pharmacy + 1 mo…" at bounding box center [505, 225] width 764 height 451
click at [656, 276] on span "Default Automation Settings" at bounding box center [673, 278] width 87 height 9
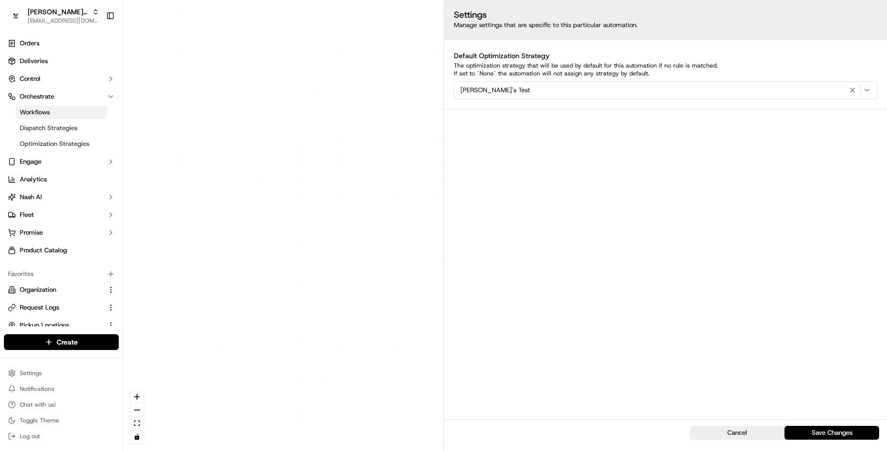
click at [393, 360] on div "0 0 Order Received NYC AM Pickup Business Name == New York Alto Pharmacy + 1 mo…" at bounding box center [505, 225] width 764 height 451
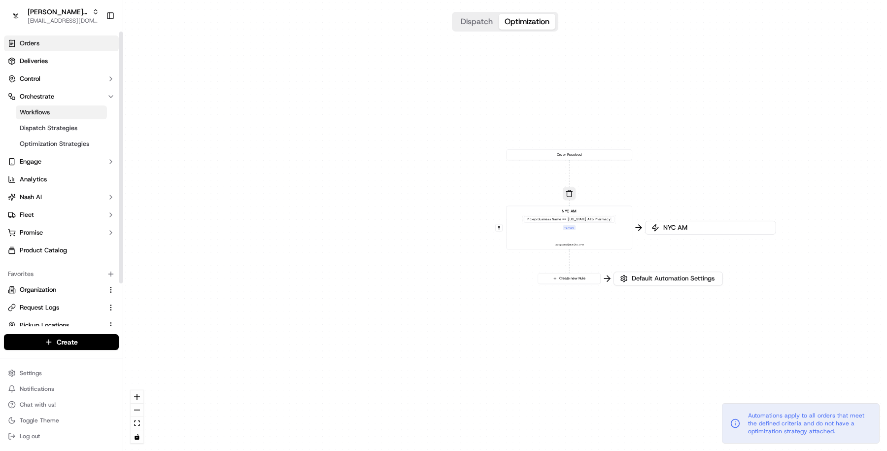
click at [59, 48] on link "Orders" at bounding box center [61, 43] width 115 height 16
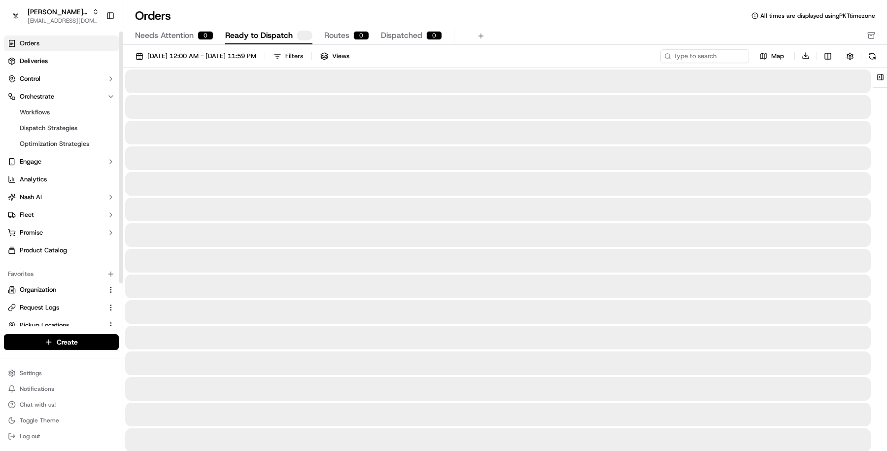
click at [58, 48] on link "Orders" at bounding box center [61, 43] width 115 height 16
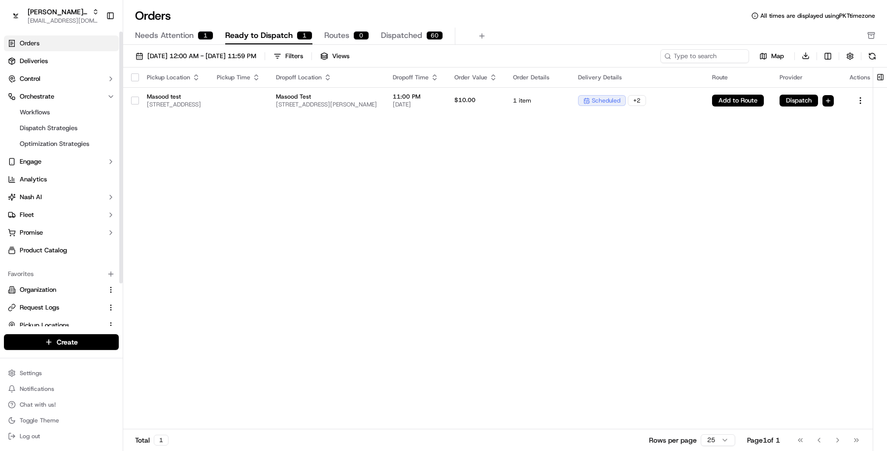
click at [58, 48] on link "Orders" at bounding box center [61, 43] width 115 height 16
click at [67, 143] on span "Optimization Strategies" at bounding box center [54, 143] width 69 height 9
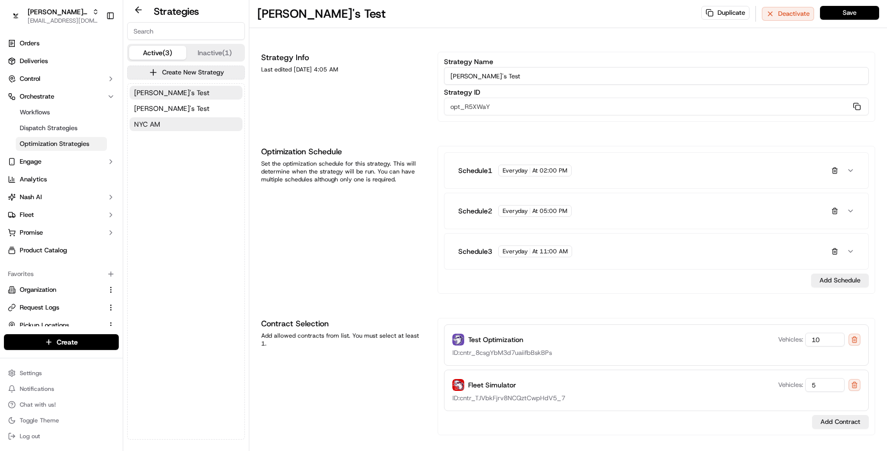
click at [200, 122] on button "NYC AM" at bounding box center [186, 124] width 113 height 14
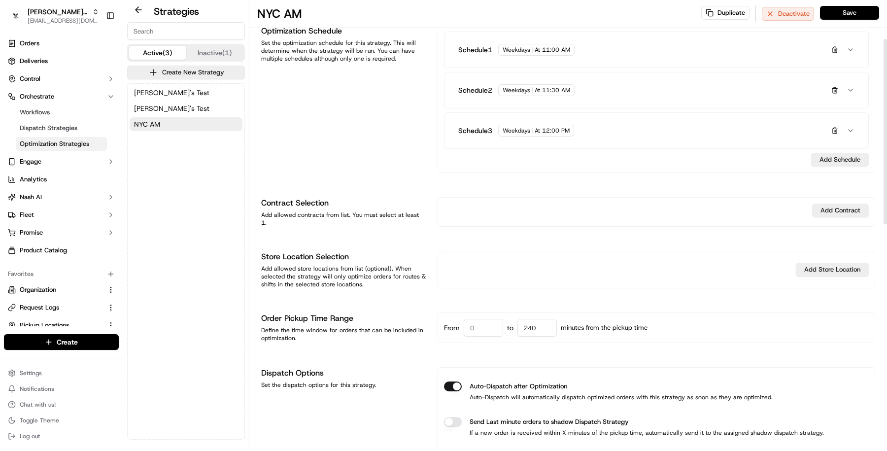
scroll to position [74, 0]
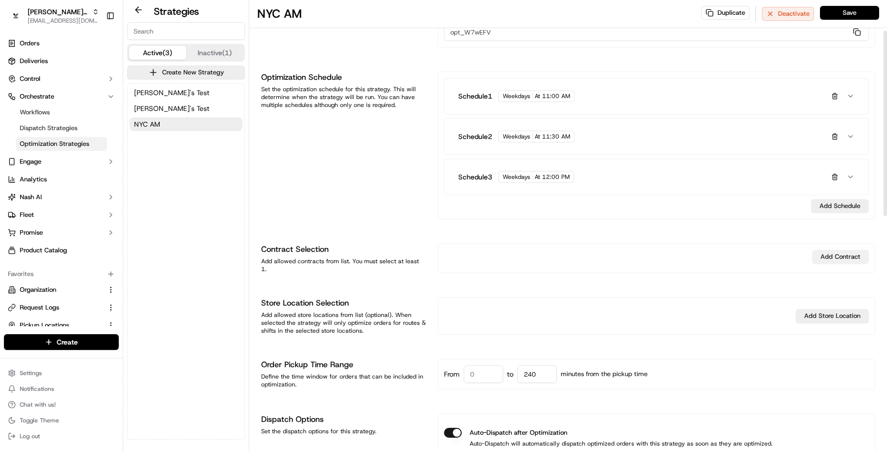
click at [821, 259] on button "Add Contract" at bounding box center [840, 257] width 57 height 14
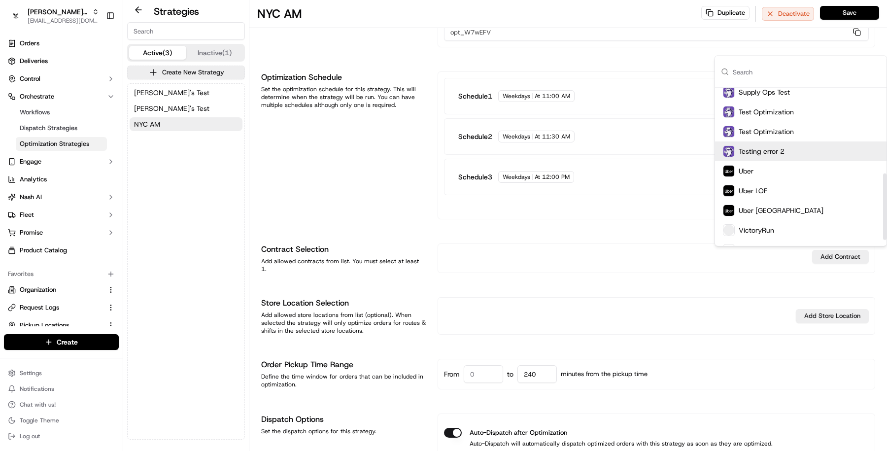
scroll to position [217, 0]
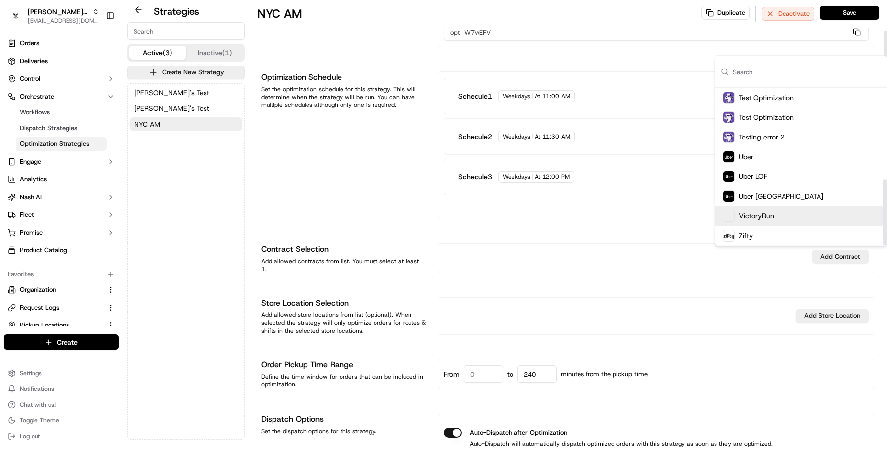
click at [494, 297] on div "Add Store Location" at bounding box center [657, 315] width 438 height 37
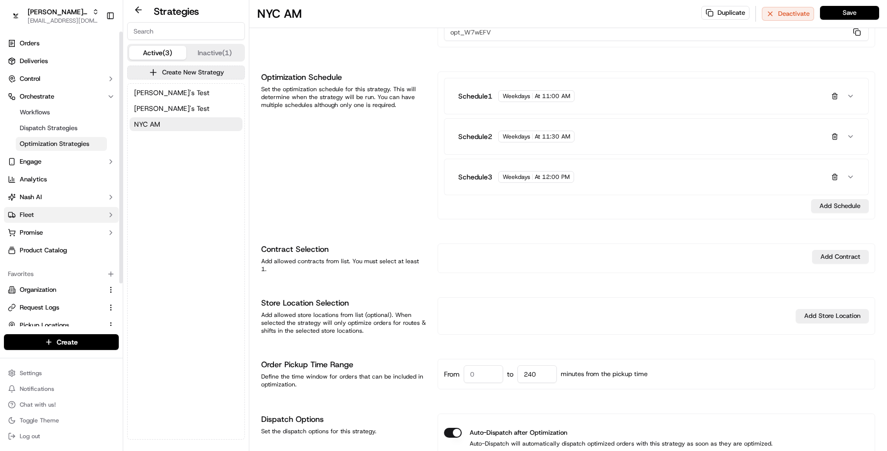
click at [49, 211] on button "Fleet" at bounding box center [61, 215] width 115 height 16
click at [48, 248] on span "Driver Groups" at bounding box center [40, 246] width 40 height 9
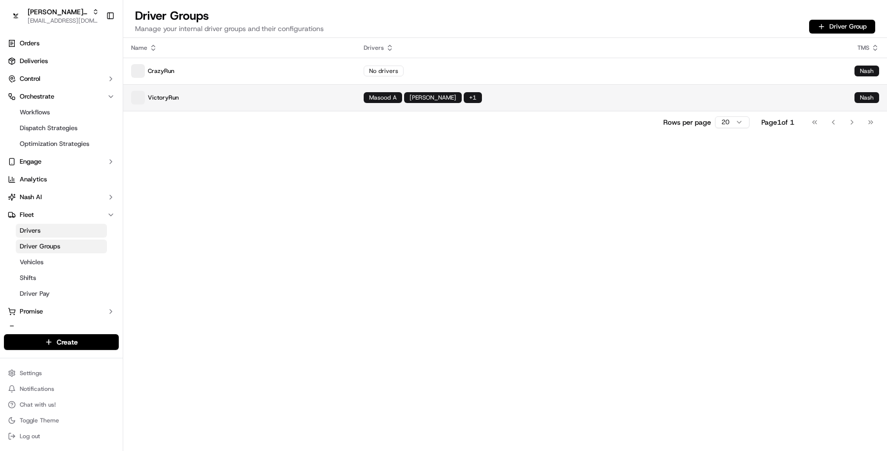
click at [216, 91] on p "VictoryRun" at bounding box center [239, 98] width 217 height 14
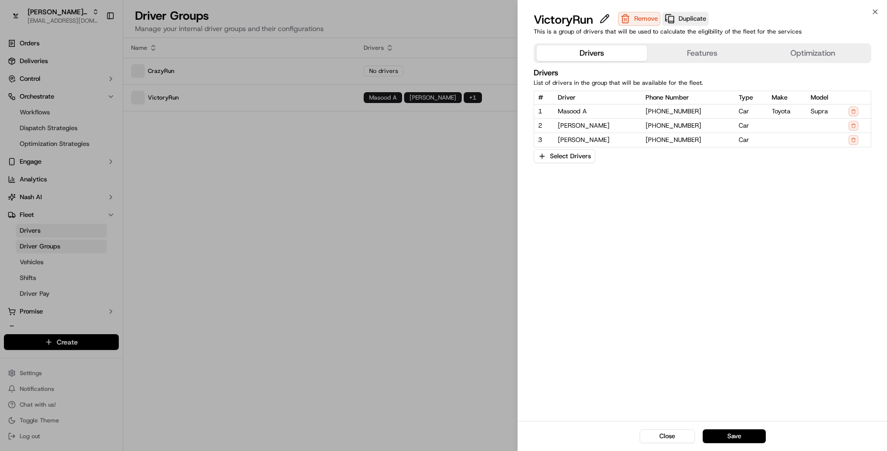
click at [700, 52] on button "Features" at bounding box center [702, 53] width 110 height 16
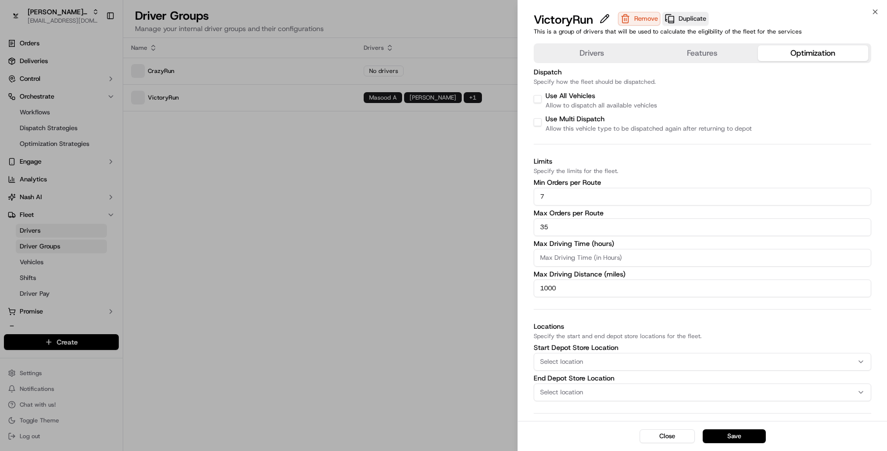
click at [780, 54] on button "Optimization" at bounding box center [813, 53] width 110 height 16
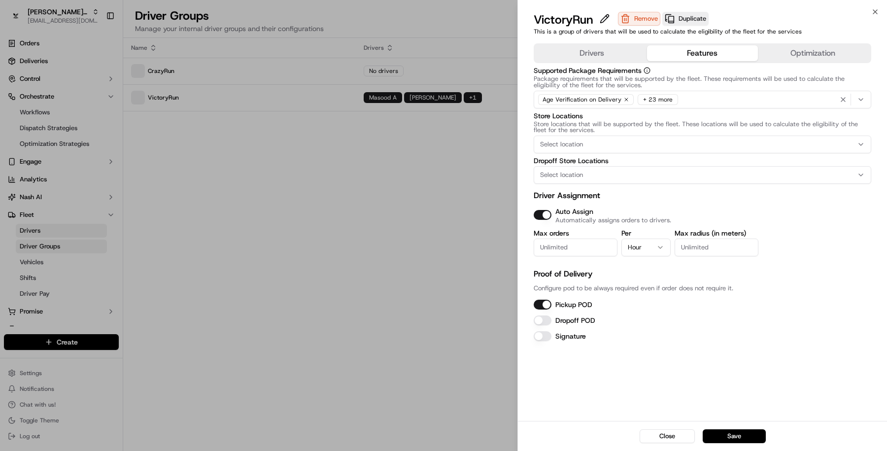
click at [691, 51] on button "Features" at bounding box center [702, 53] width 110 height 16
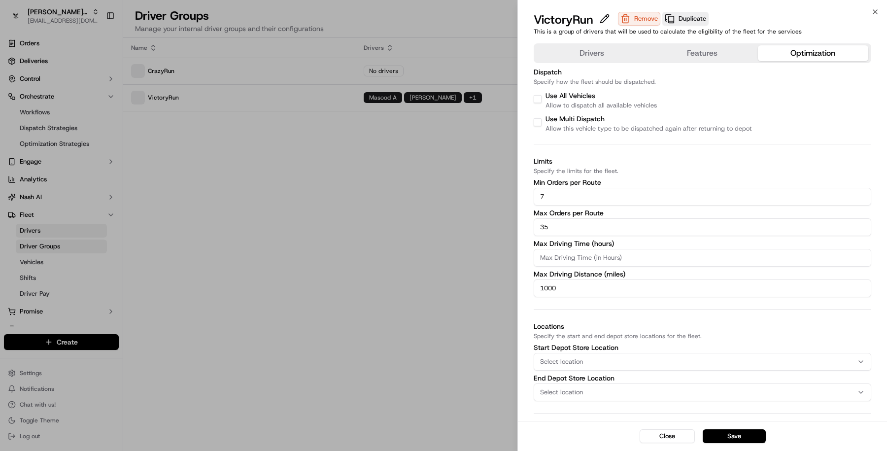
click at [801, 50] on button "Optimization" at bounding box center [813, 53] width 110 height 16
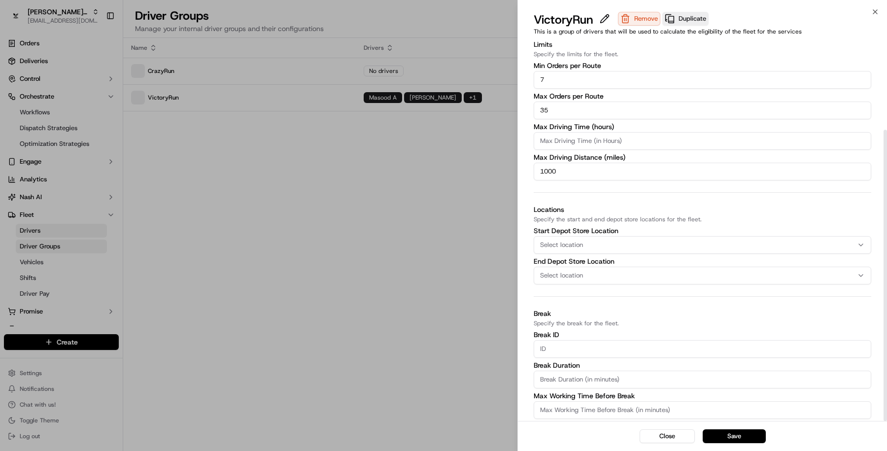
scroll to position [118, 0]
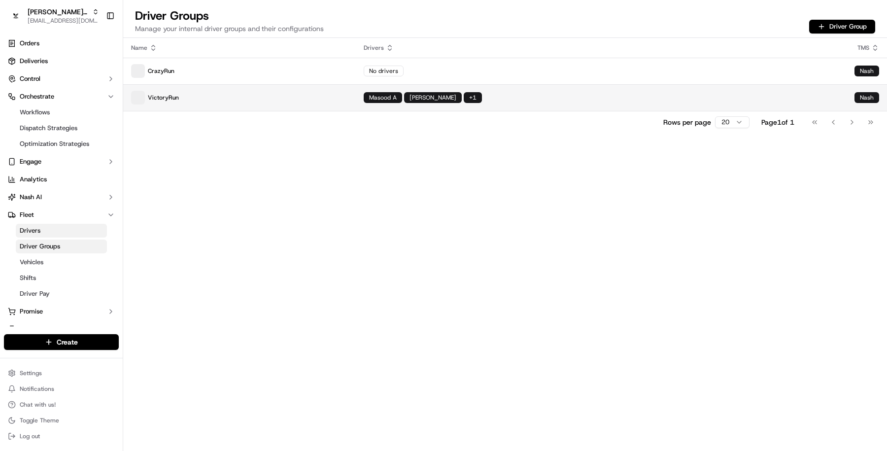
click at [522, 93] on div "Masood A Charles Folsom + 1" at bounding box center [601, 97] width 475 height 11
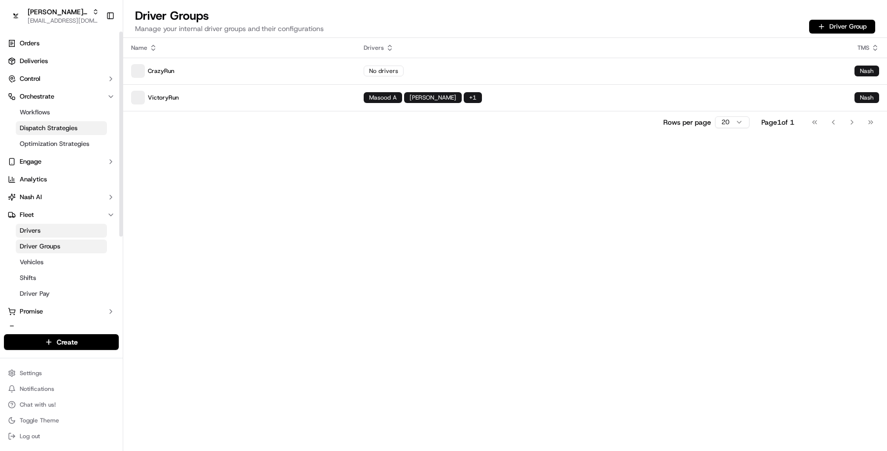
click at [52, 134] on link "Dispatch Strategies" at bounding box center [61, 128] width 91 height 14
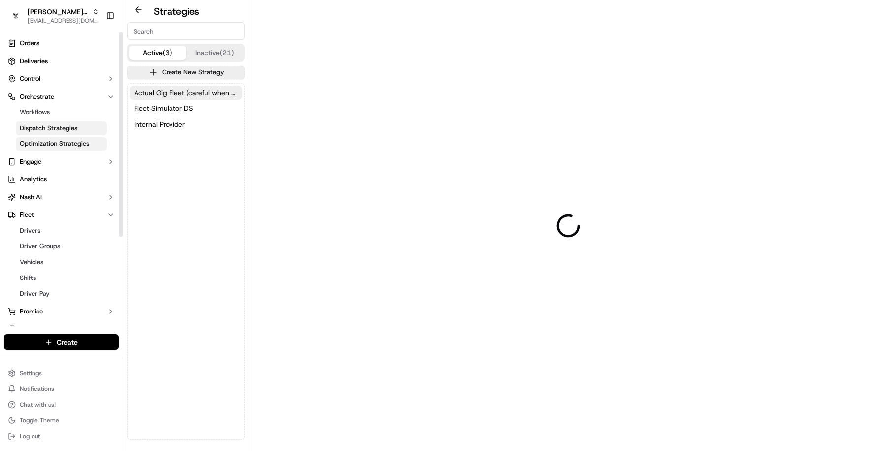
click at [54, 141] on span "Optimization Strategies" at bounding box center [54, 143] width 69 height 9
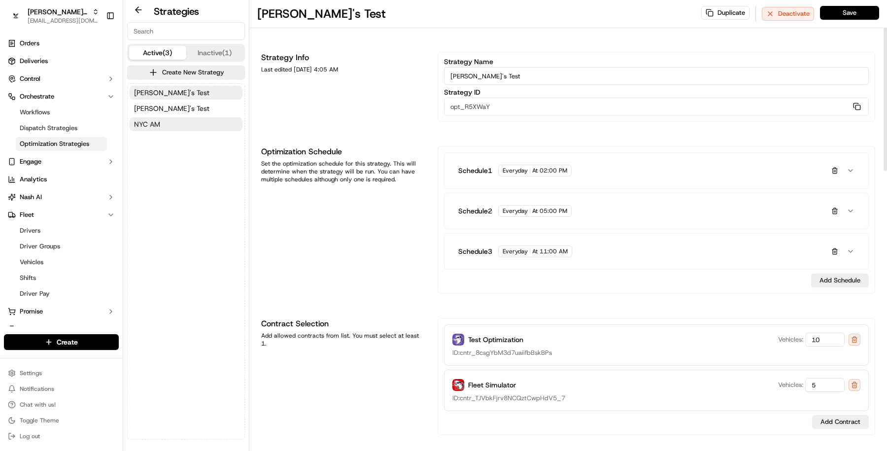
drag, startPoint x: 217, startPoint y: 126, endPoint x: 223, endPoint y: 127, distance: 5.9
click at [217, 126] on button "NYC AM" at bounding box center [186, 124] width 113 height 14
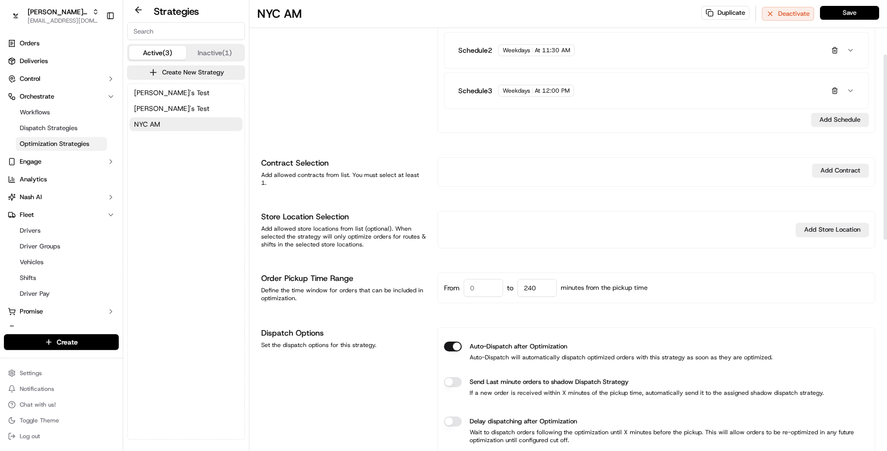
scroll to position [173, 0]
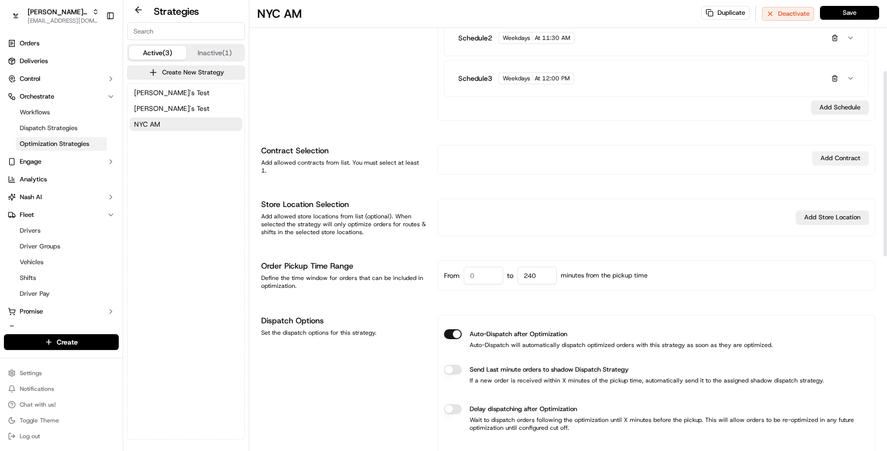
click at [829, 156] on button "Add Contract" at bounding box center [840, 158] width 57 height 14
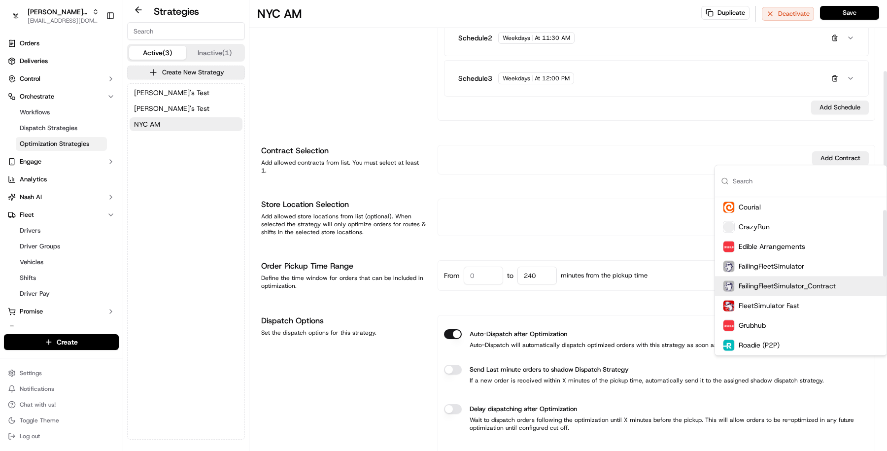
scroll to position [217, 0]
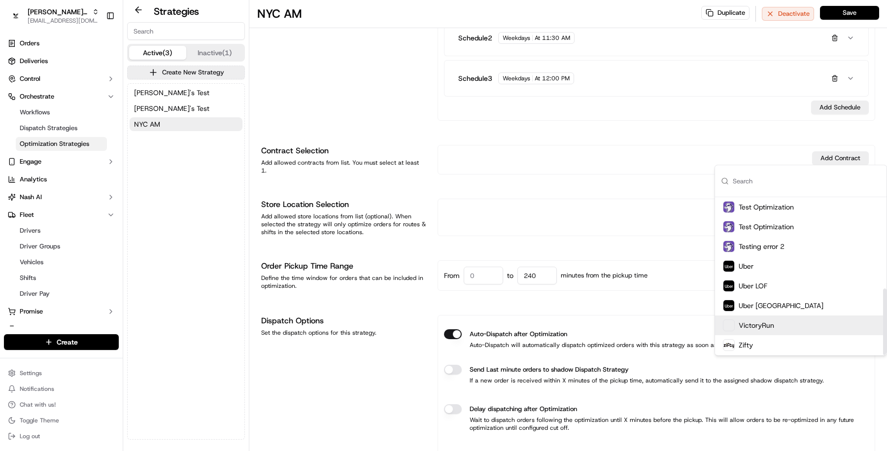
click at [750, 322] on span "VictoryRun" at bounding box center [756, 325] width 35 height 10
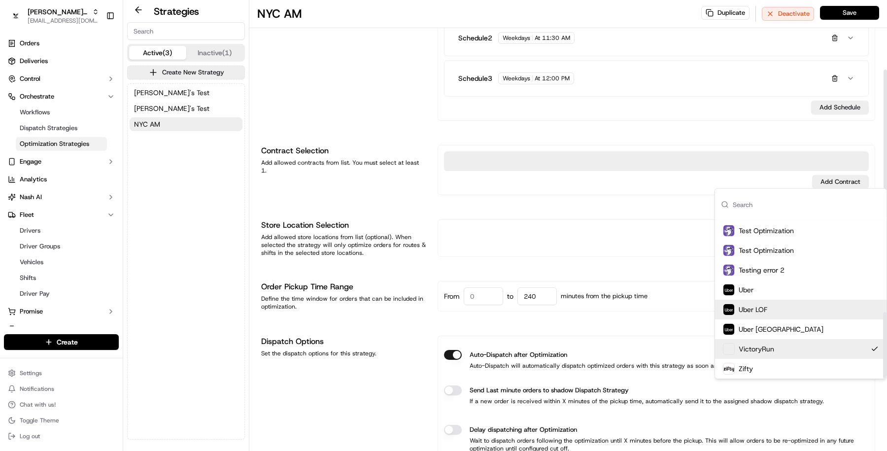
click at [653, 243] on div "Add Store Location" at bounding box center [656, 238] width 425 height 25
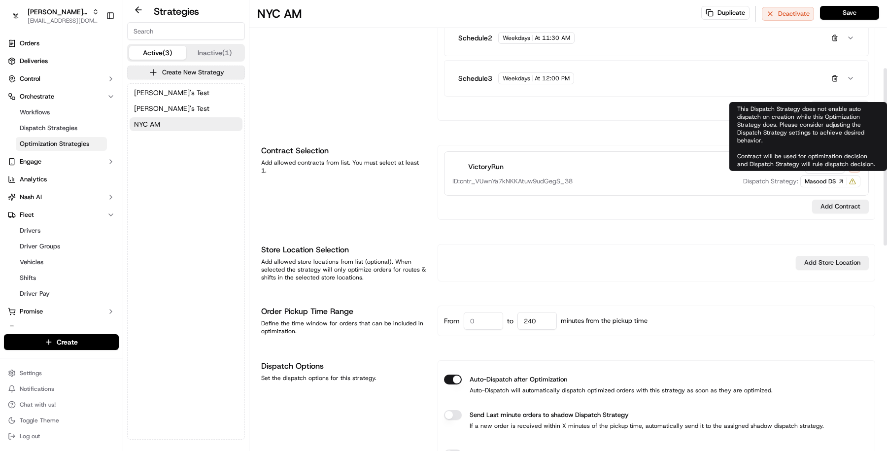
click at [821, 186] on div "VictoryRun Vehicles: 5 ID: cntr_VUwnYa7kNKKAtuw9udGegS_38 Dispatch Strategy: Ma…" at bounding box center [656, 173] width 425 height 44
click at [819, 180] on span "Masood DS" at bounding box center [820, 181] width 31 height 8
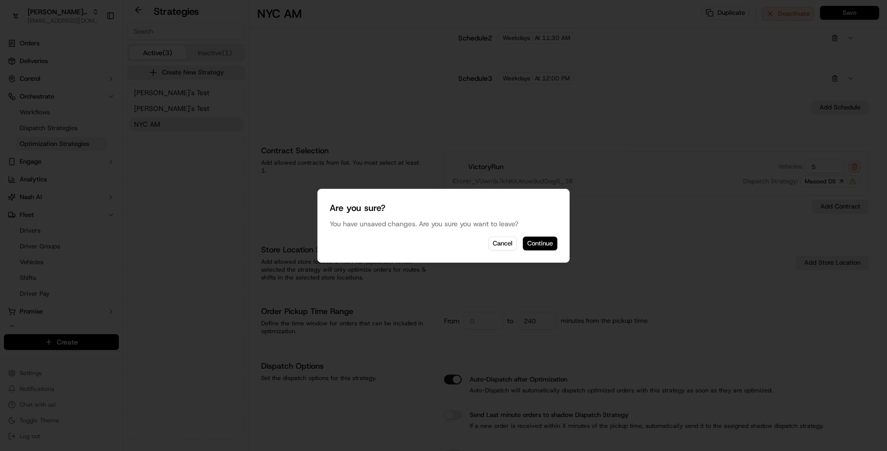
click at [549, 245] on button "Continue" at bounding box center [540, 244] width 34 height 14
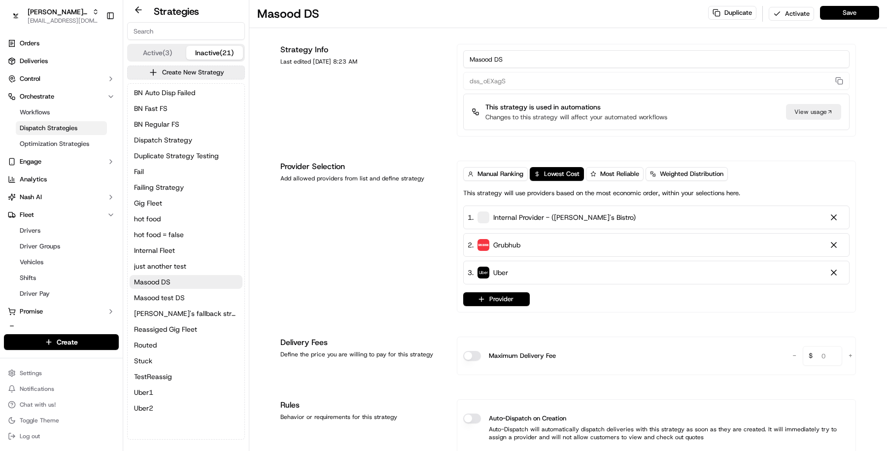
click at [169, 61] on div "Active (3) Inactive (21)" at bounding box center [186, 53] width 118 height 18
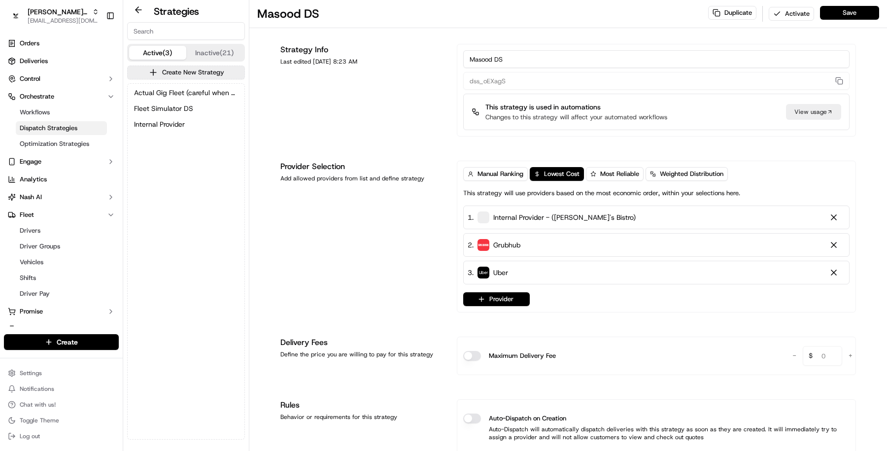
click at [165, 57] on button "Active (3)" at bounding box center [157, 53] width 57 height 14
click at [178, 130] on button "Internal Provider" at bounding box center [186, 124] width 113 height 14
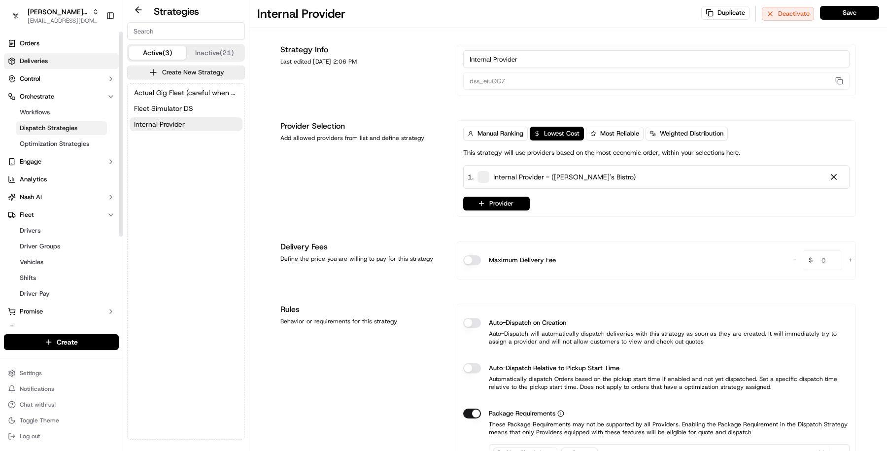
click at [61, 65] on link "Deliveries" at bounding box center [61, 61] width 115 height 16
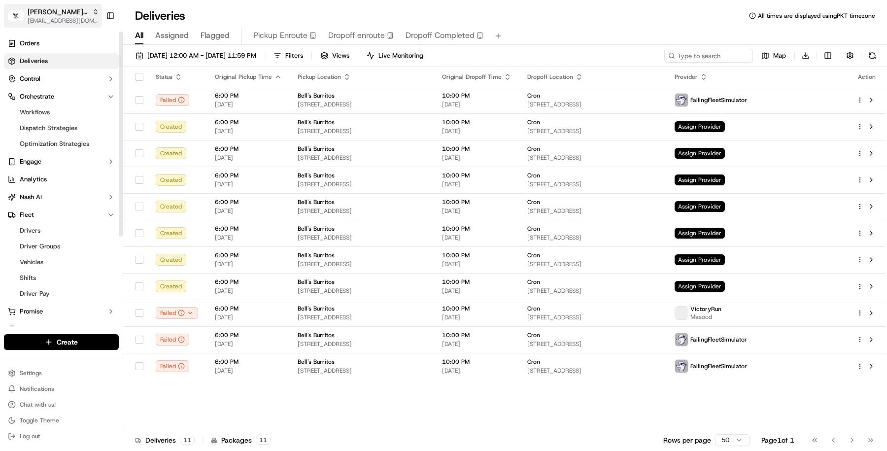
click at [57, 26] on button "Kisha's Bistro masood@usenash.com" at bounding box center [53, 16] width 98 height 24
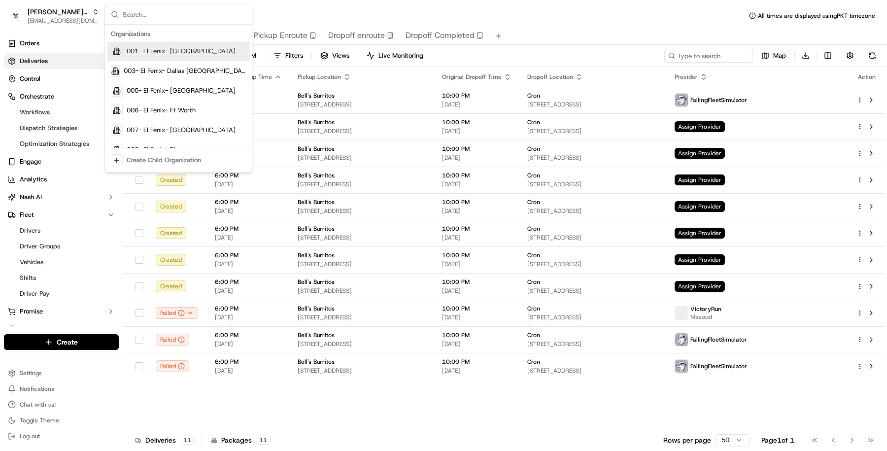
click at [399, 407] on div "Status Original Pickup Time Pickup Location Original Dropoff Time Dropoff Locat…" at bounding box center [504, 248] width 762 height 362
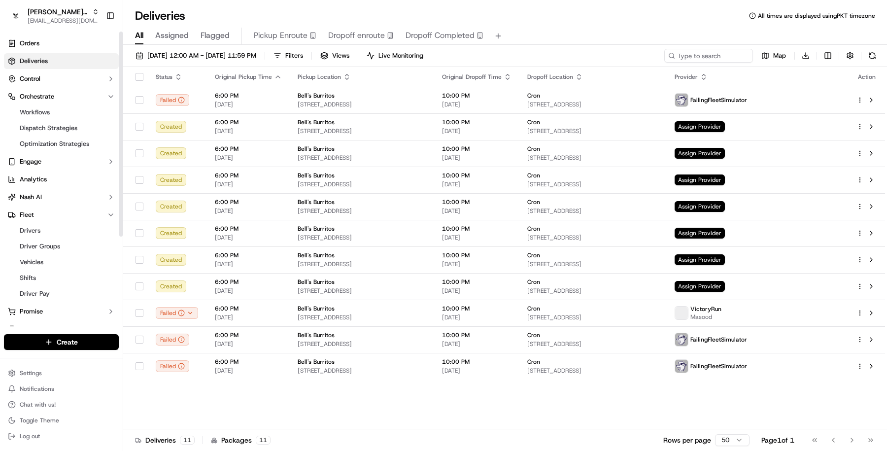
click at [60, 64] on link "Deliveries" at bounding box center [61, 61] width 115 height 16
click at [61, 75] on button "Control" at bounding box center [61, 79] width 115 height 16
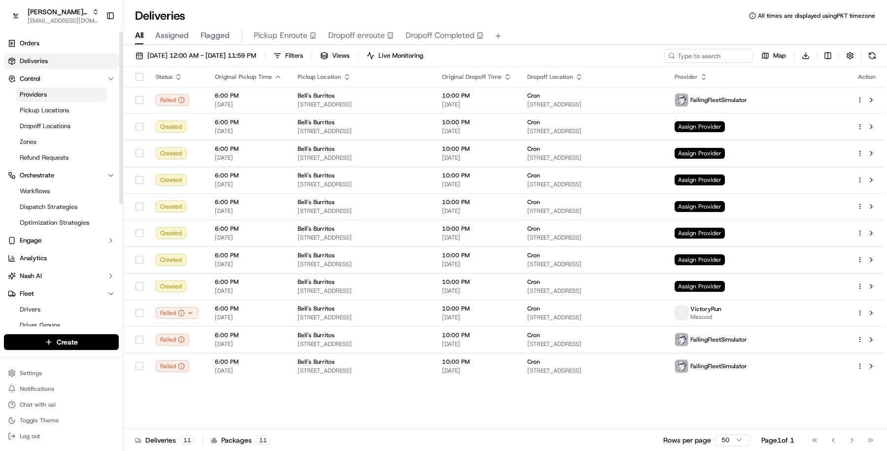
click at [61, 99] on link "Providers" at bounding box center [61, 95] width 91 height 14
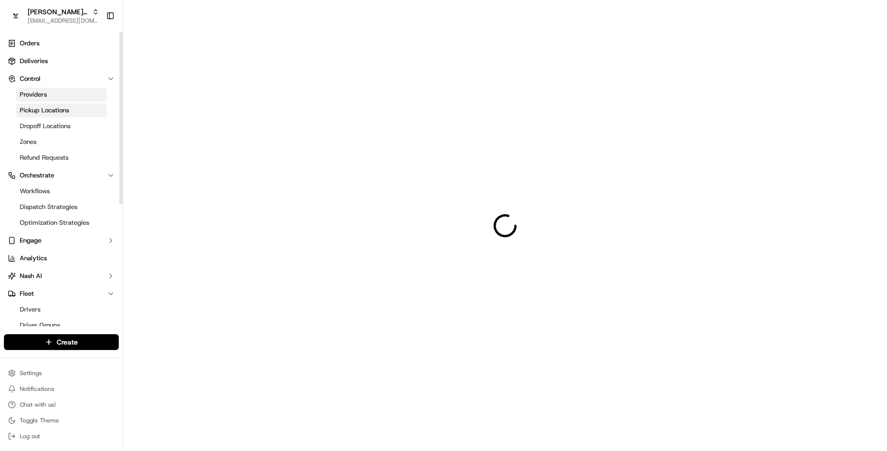
click at [61, 112] on span "Pickup Locations" at bounding box center [44, 110] width 49 height 9
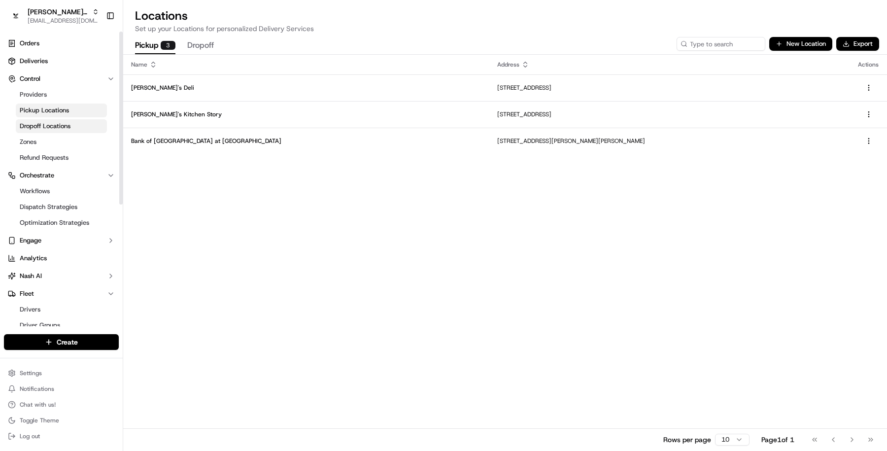
click at [62, 121] on link "Dropoff Locations" at bounding box center [61, 126] width 91 height 14
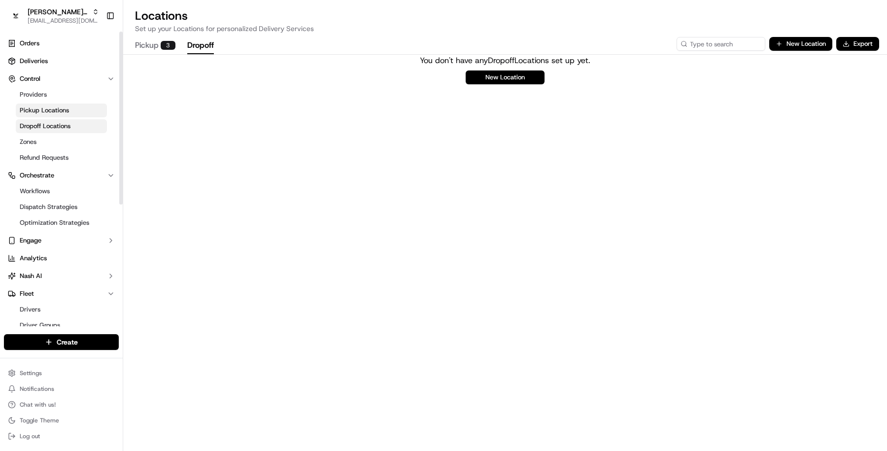
click at [58, 108] on span "Pickup Locations" at bounding box center [44, 110] width 49 height 9
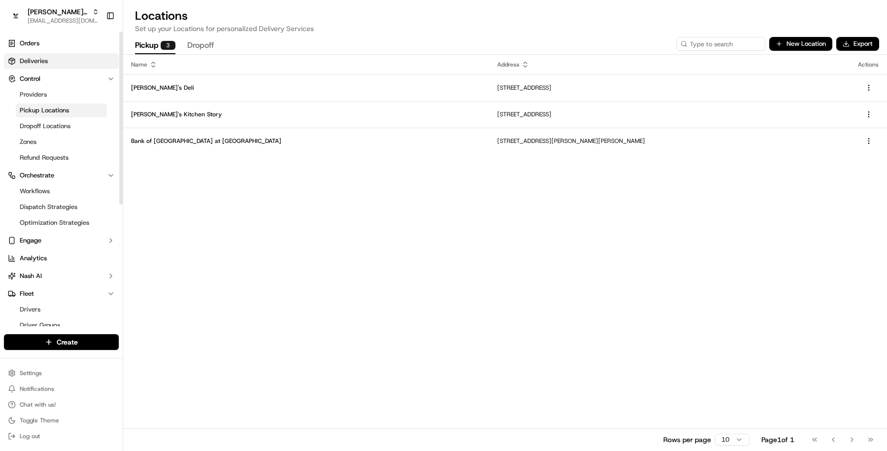
click at [42, 61] on span "Deliveries" at bounding box center [34, 61] width 28 height 9
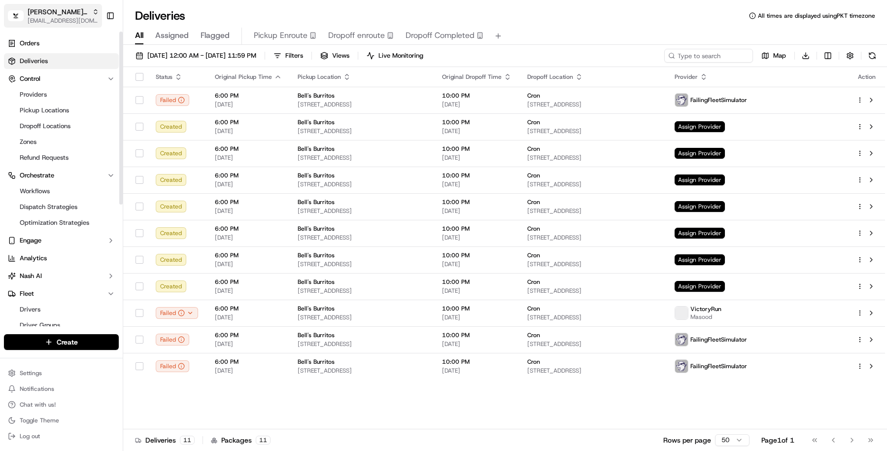
click at [32, 4] on button "Kisha's Bistro masood@usenash.com" at bounding box center [53, 16] width 98 height 24
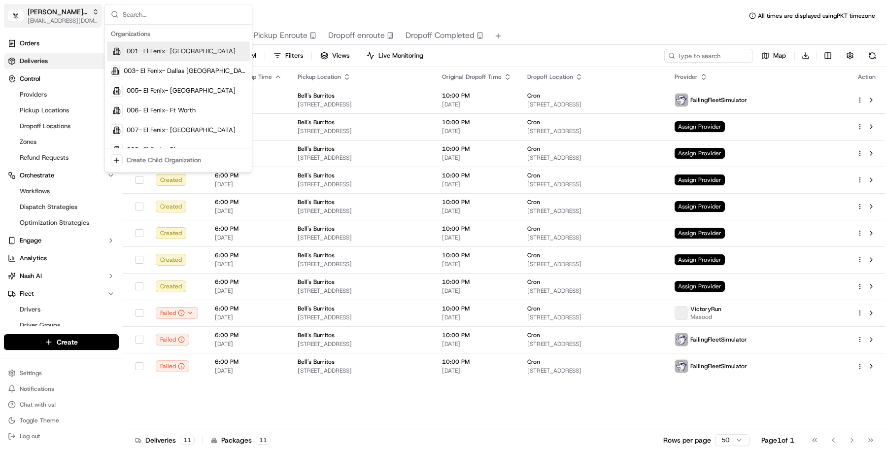
type input "g"
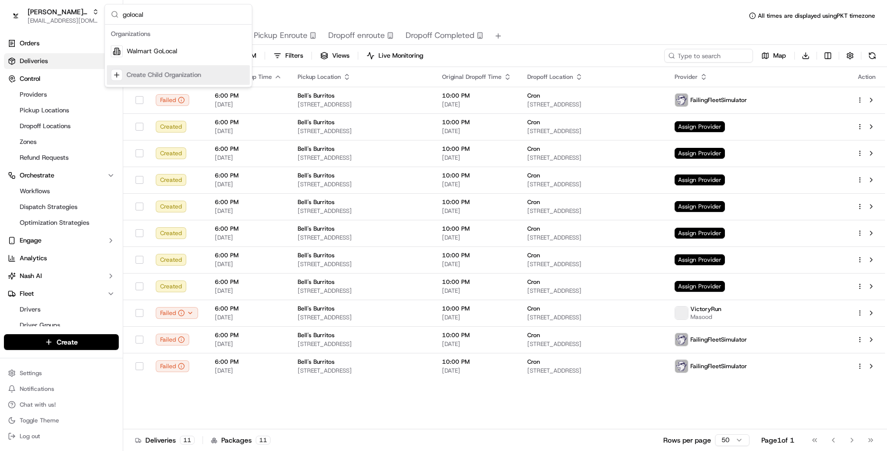
type input "golocal"
click at [171, 58] on div "Walmart GoLocal" at bounding box center [178, 51] width 143 height 20
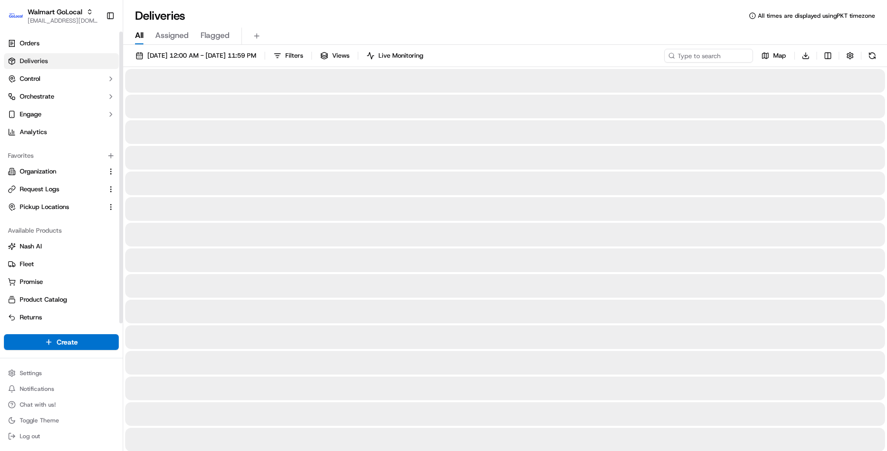
click at [82, 65] on link "Deliveries" at bounding box center [61, 61] width 115 height 16
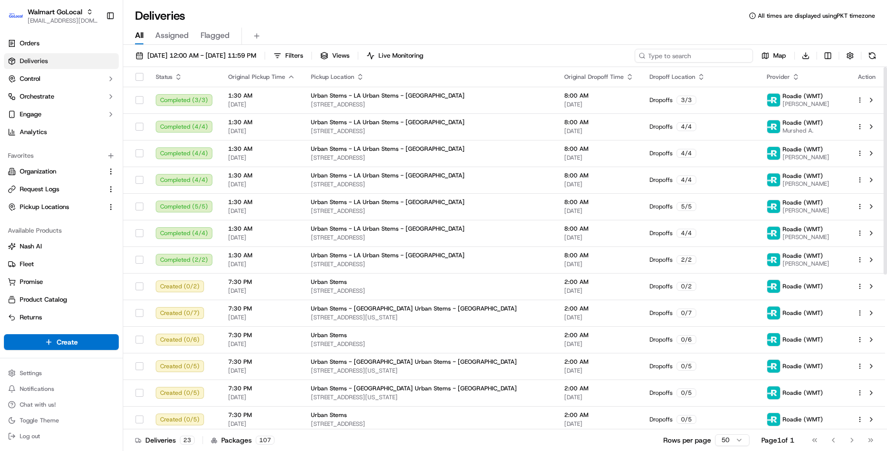
click at [690, 52] on input at bounding box center [694, 56] width 118 height 14
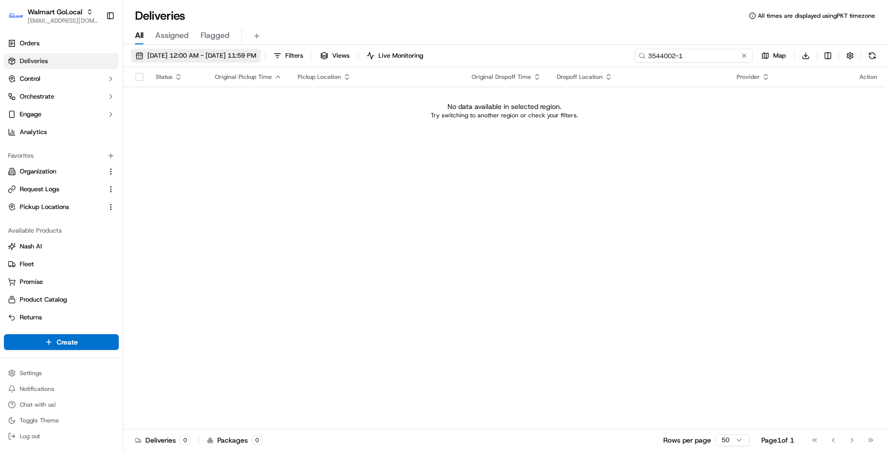
type input "3544002-1"
click at [256, 57] on span "09/23/2025 12:00 AM - 09/23/2025 11:59 PM" at bounding box center [201, 55] width 109 height 9
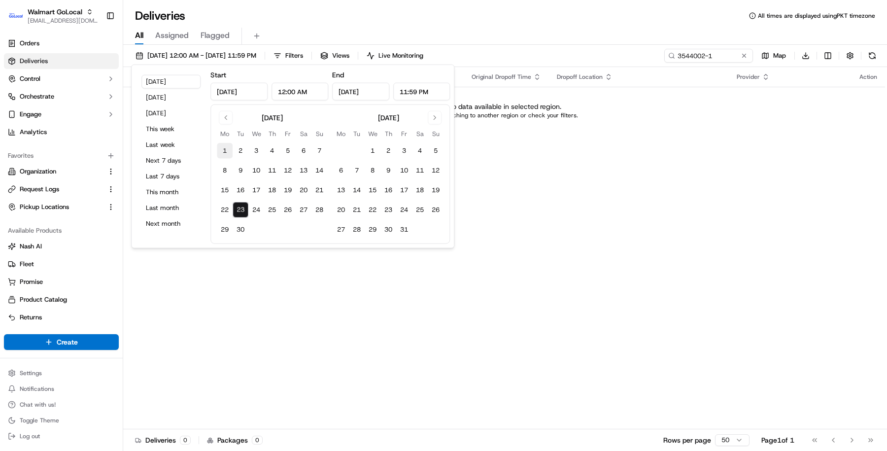
click at [225, 152] on button "1" at bounding box center [225, 151] width 16 height 16
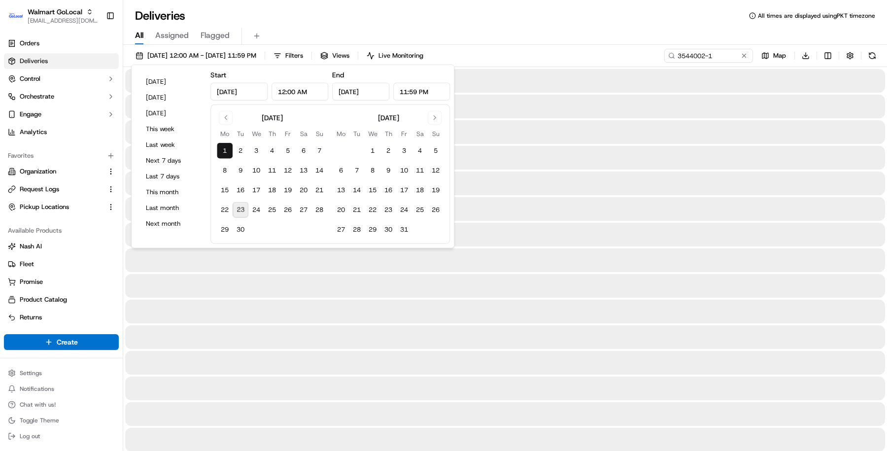
type input "Sep 1, 2025"
click at [239, 211] on button "23" at bounding box center [241, 210] width 16 height 16
type input "Sep 23, 2025"
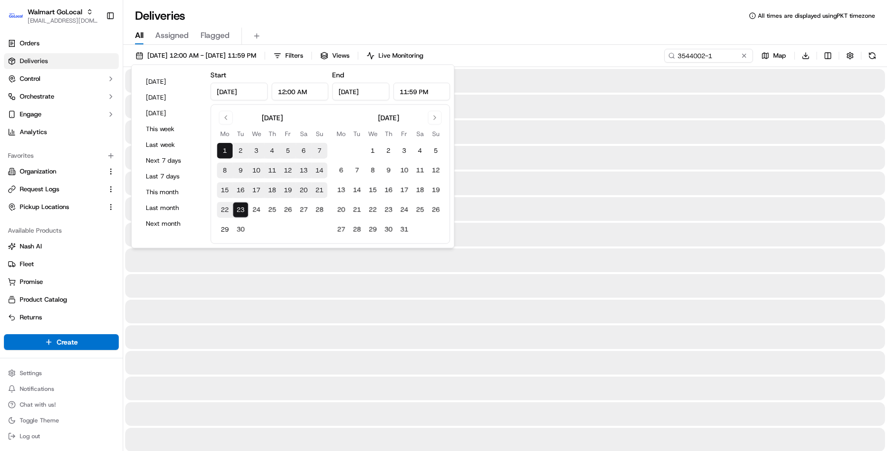
click at [579, 27] on div "All Assigned Flagged" at bounding box center [505, 34] width 764 height 21
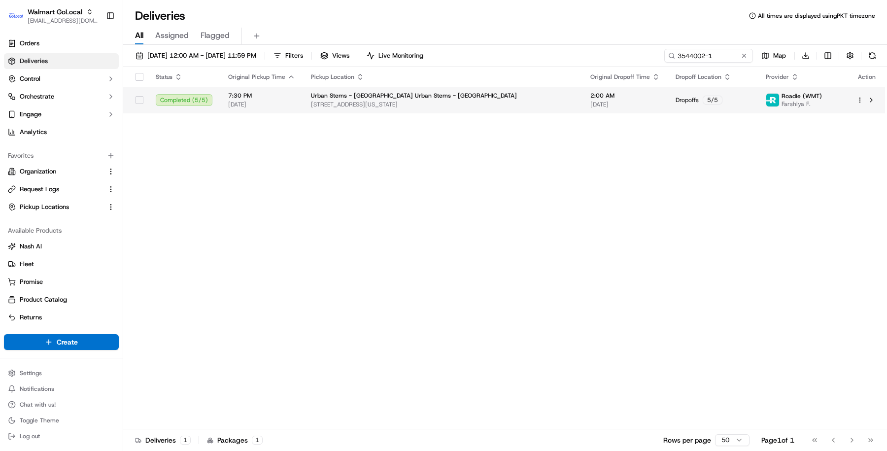
click at [668, 104] on td "Dropoffs 5 / 5" at bounding box center [713, 100] width 90 height 27
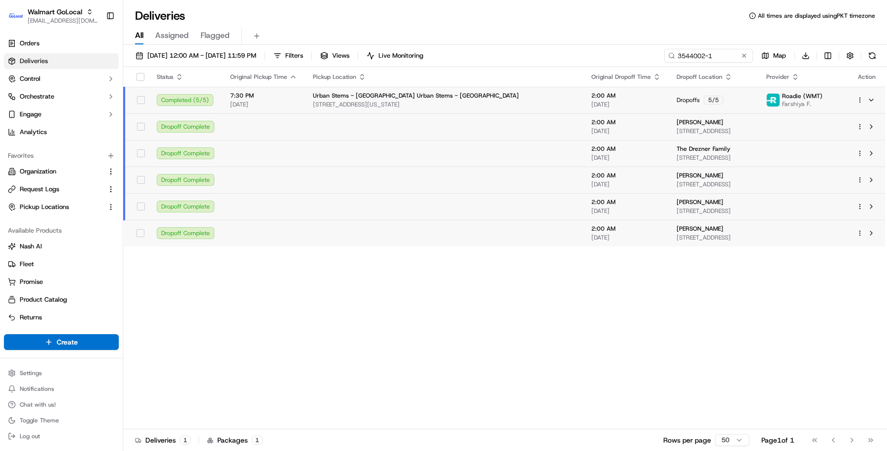
click at [669, 137] on td "Maddy DeVita 79 Bridge St, Apt 2I, Brooklyn, NY, 11201, US" at bounding box center [714, 126] width 90 height 27
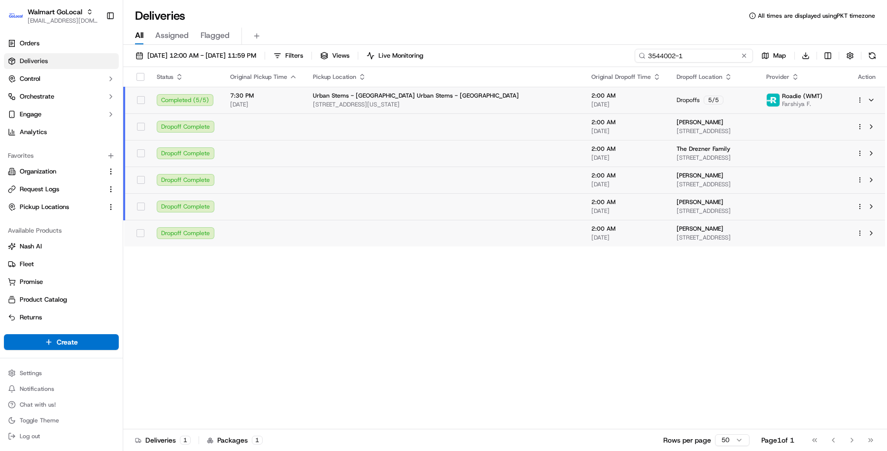
click at [701, 54] on input "3544002-1" at bounding box center [694, 56] width 118 height 14
click at [666, 56] on input "3544002-1" at bounding box center [694, 56] width 118 height 14
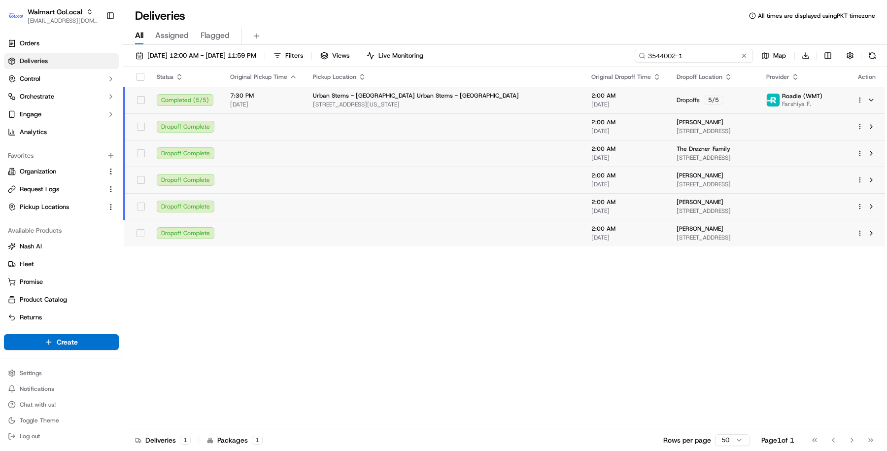
click at [666, 56] on input "3544002-1" at bounding box center [694, 56] width 118 height 14
click at [672, 28] on div "All Assigned Flagged" at bounding box center [505, 36] width 764 height 17
drag, startPoint x: 719, startPoint y: 53, endPoint x: 629, endPoint y: 52, distance: 89.7
click at [629, 53] on div "09/01/2025 12:00 AM - 09/23/2025 11:59 PM Filters Views Live Monitoring 3544002…" at bounding box center [505, 58] width 764 height 18
click at [671, 53] on input "3544002-1" at bounding box center [694, 56] width 118 height 14
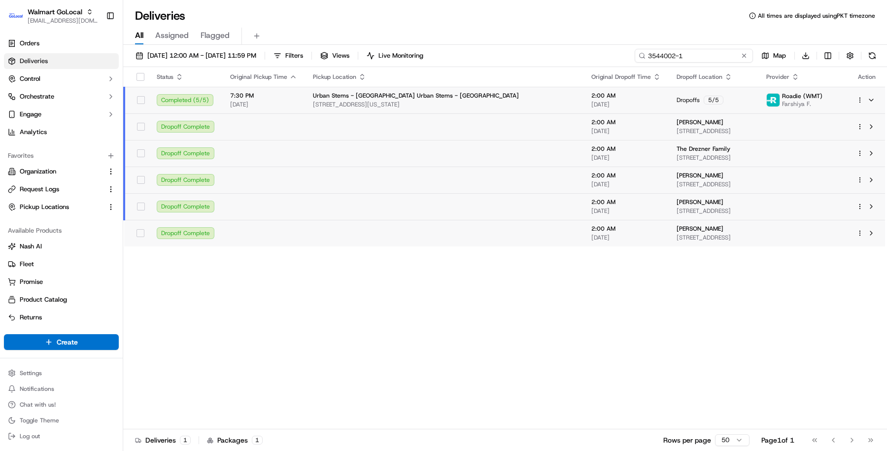
click at [671, 53] on input "3544002-1" at bounding box center [694, 56] width 118 height 14
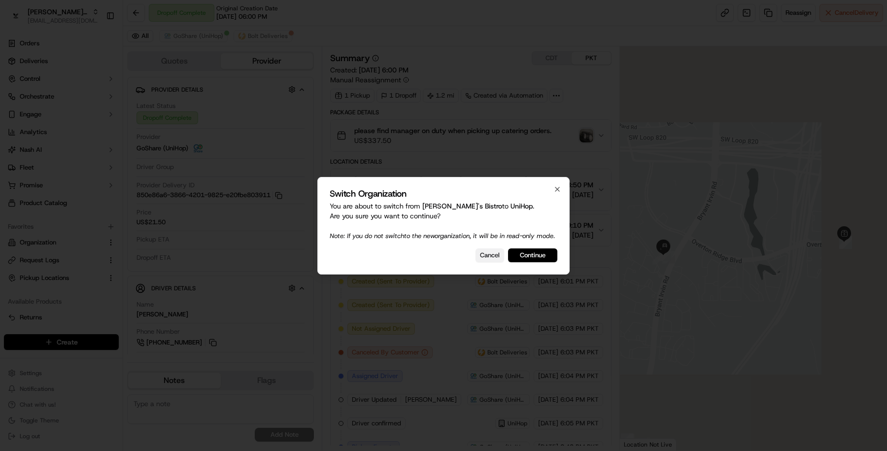
click at [493, 257] on button "Cancel" at bounding box center [490, 255] width 29 height 14
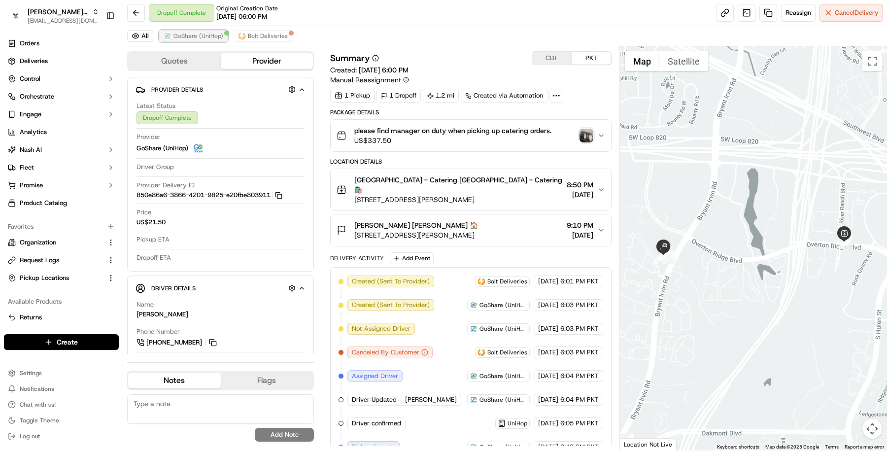
click at [211, 35] on span "GoShare (UniHop)" at bounding box center [198, 36] width 50 height 8
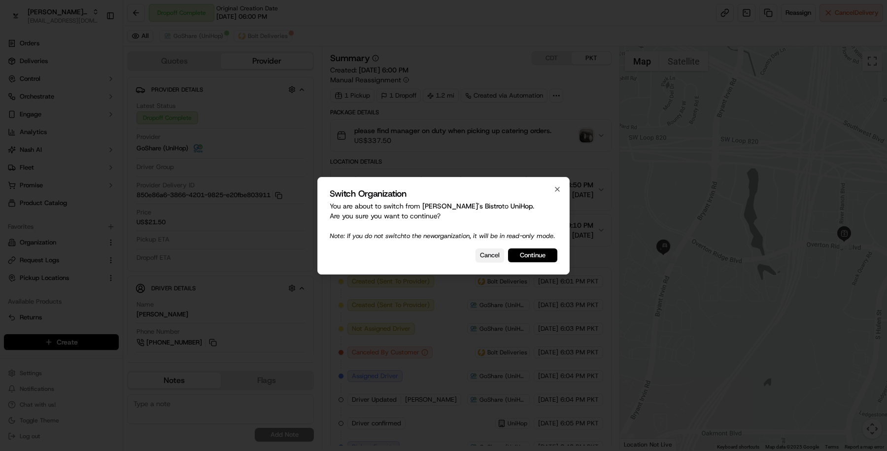
click at [480, 261] on button "Cancel" at bounding box center [490, 255] width 29 height 14
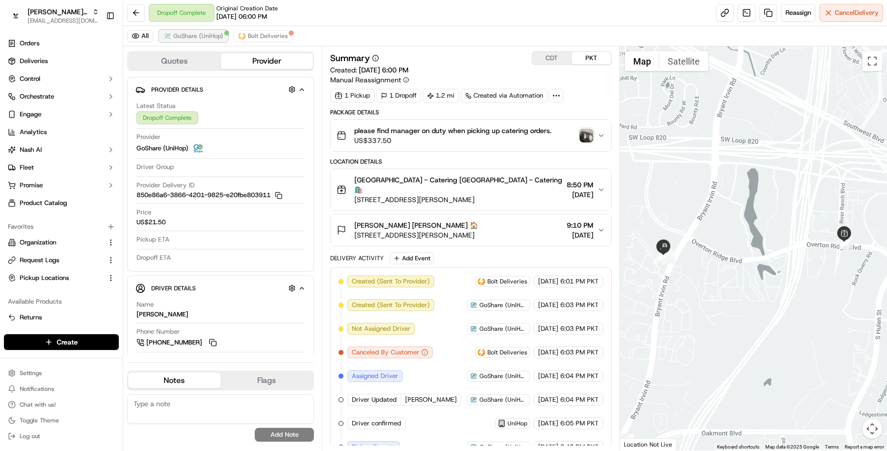
click at [202, 38] on span "GoShare (UniHop)" at bounding box center [198, 36] width 50 height 8
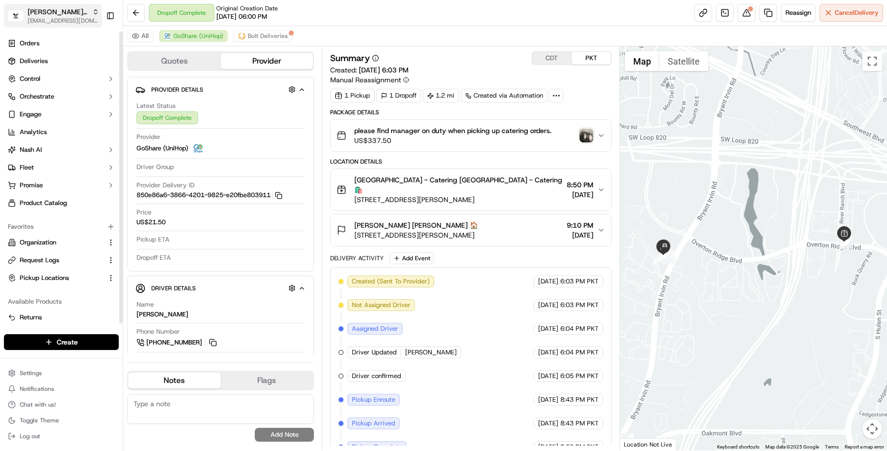
click at [64, 15] on span "Kisha's Bistro" at bounding box center [58, 12] width 61 height 10
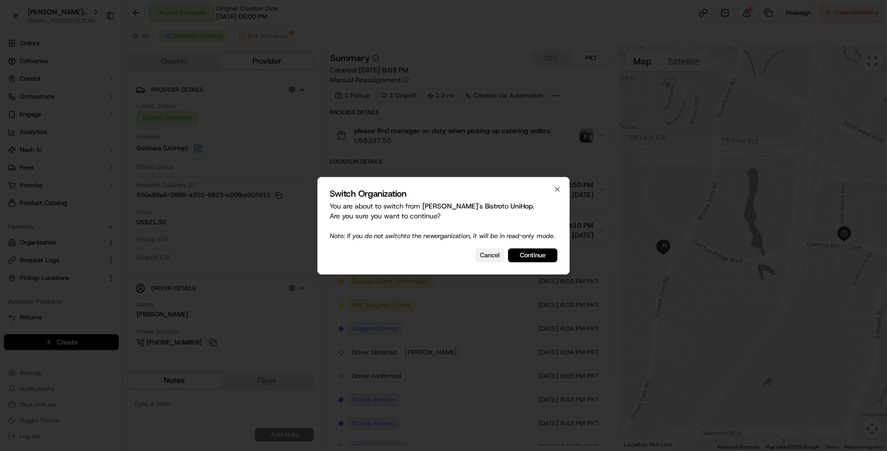
click at [488, 260] on button "Cancel" at bounding box center [490, 255] width 29 height 14
click at [493, 253] on button "Cancel" at bounding box center [490, 255] width 29 height 14
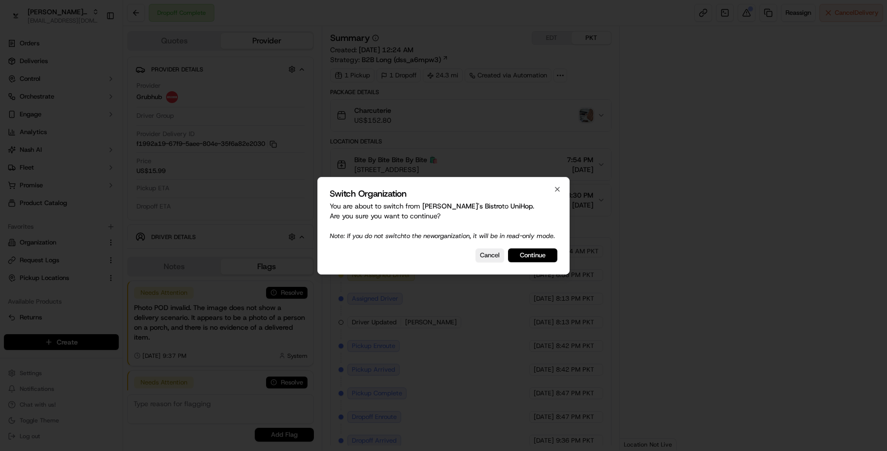
scroll to position [146, 0]
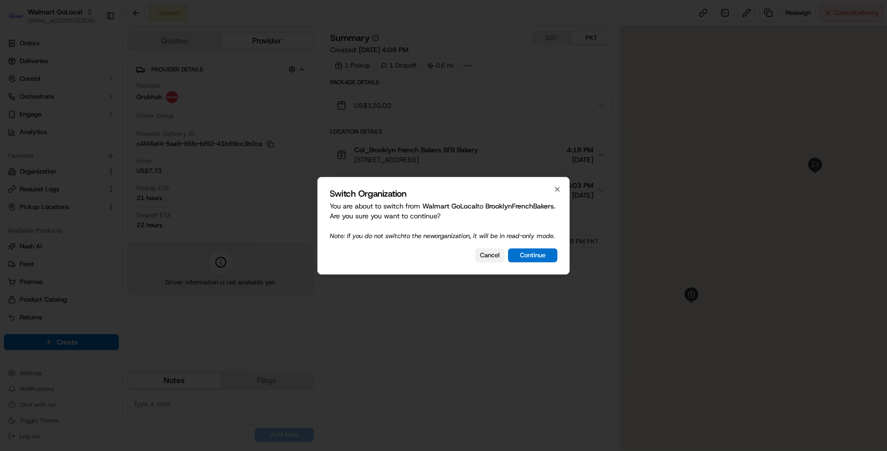
click at [483, 262] on button "Cancel" at bounding box center [490, 255] width 29 height 14
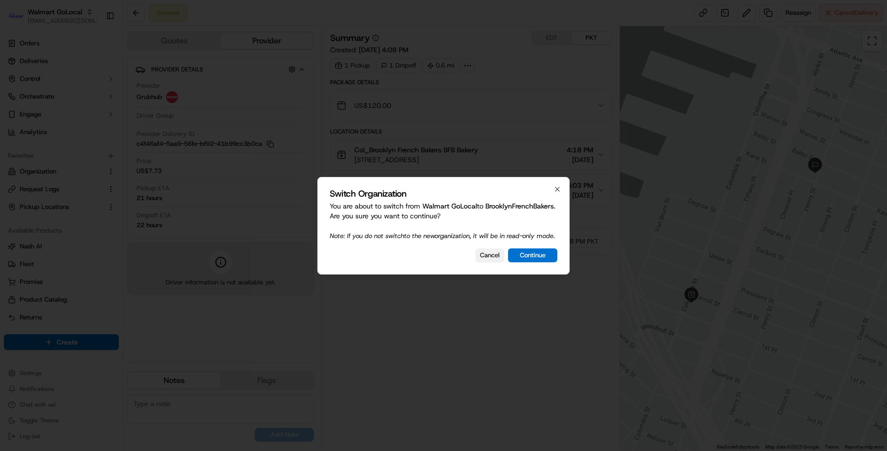
click at [484, 262] on button "Cancel" at bounding box center [490, 255] width 29 height 14
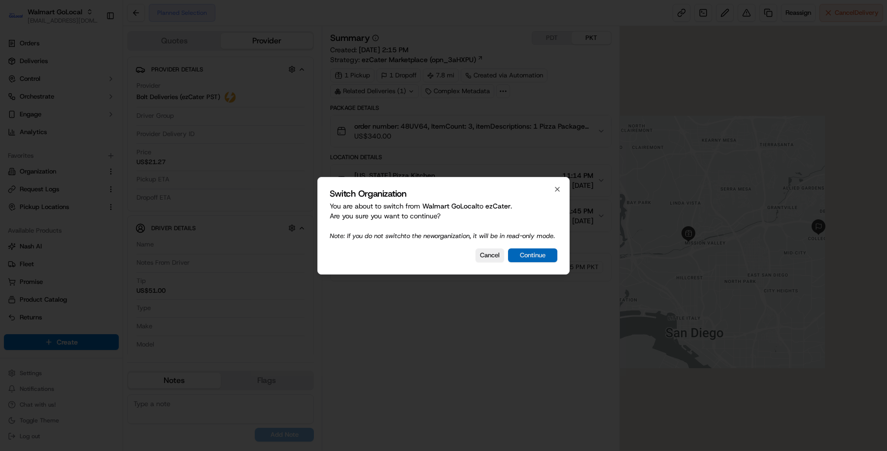
click at [521, 256] on button "Continue" at bounding box center [532, 255] width 49 height 14
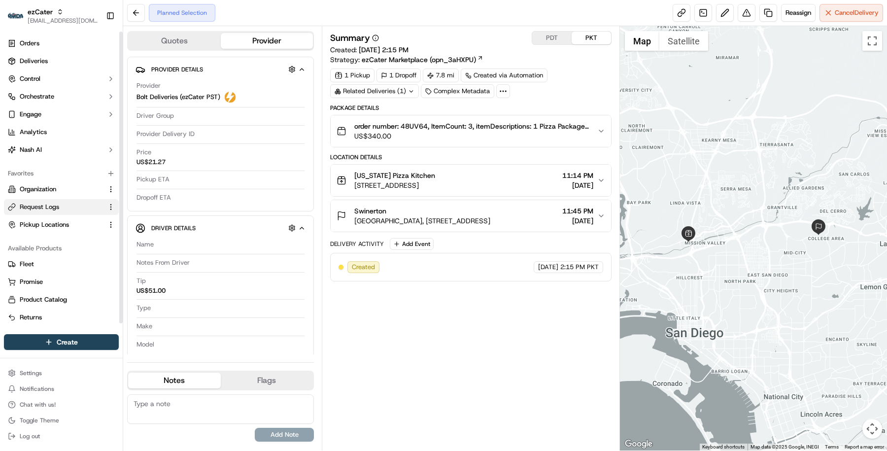
click at [62, 206] on link "Request Logs" at bounding box center [55, 207] width 95 height 9
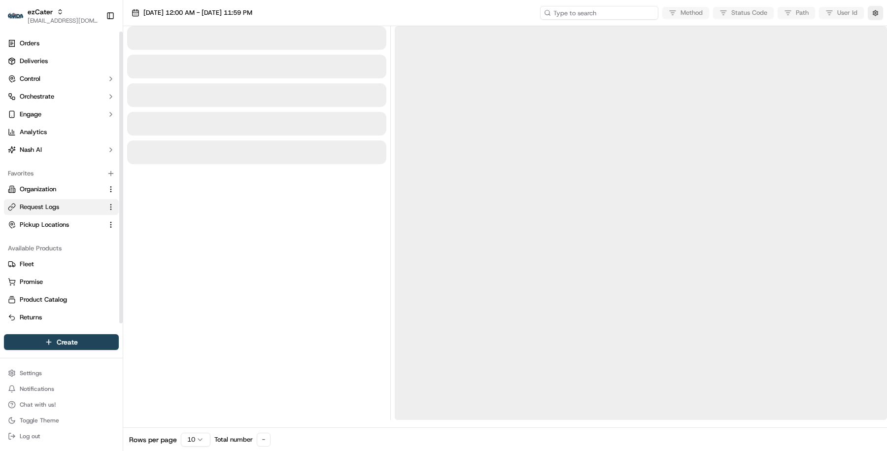
click at [622, 18] on input at bounding box center [599, 13] width 118 height 14
paste input "job_LCGS65qEJab8D3bQwhEsTq"
type input "job_LCGS65qEJab8D3bQwhEsTq"
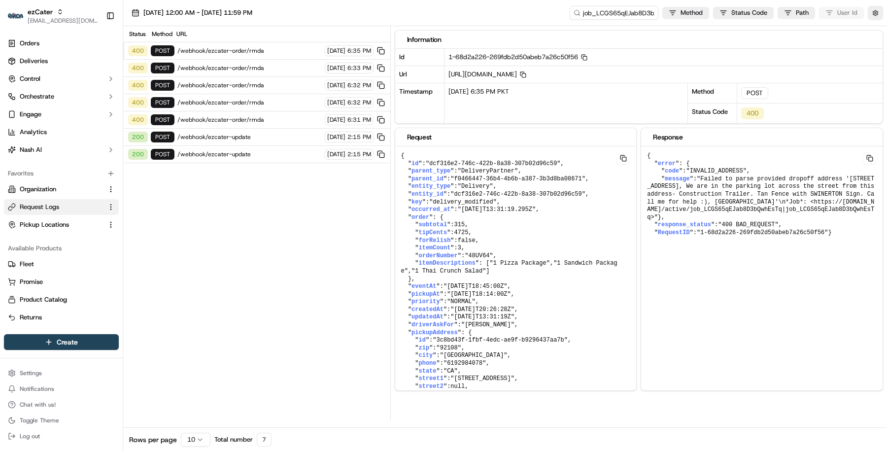
click at [261, 49] on span "/webhook/ezcater-order/rmda" at bounding box center [249, 51] width 144 height 8
click at [283, 117] on span "/webhook/ezcater-order/rmda" at bounding box center [249, 120] width 144 height 8
click at [281, 55] on div "400 POST /webhook/ezcater-order/rmda 09/23/2025 6:35 PM" at bounding box center [256, 50] width 267 height 17
click at [585, 54] on icon "button" at bounding box center [584, 57] width 6 height 6
